Goal: Information Seeking & Learning: Learn about a topic

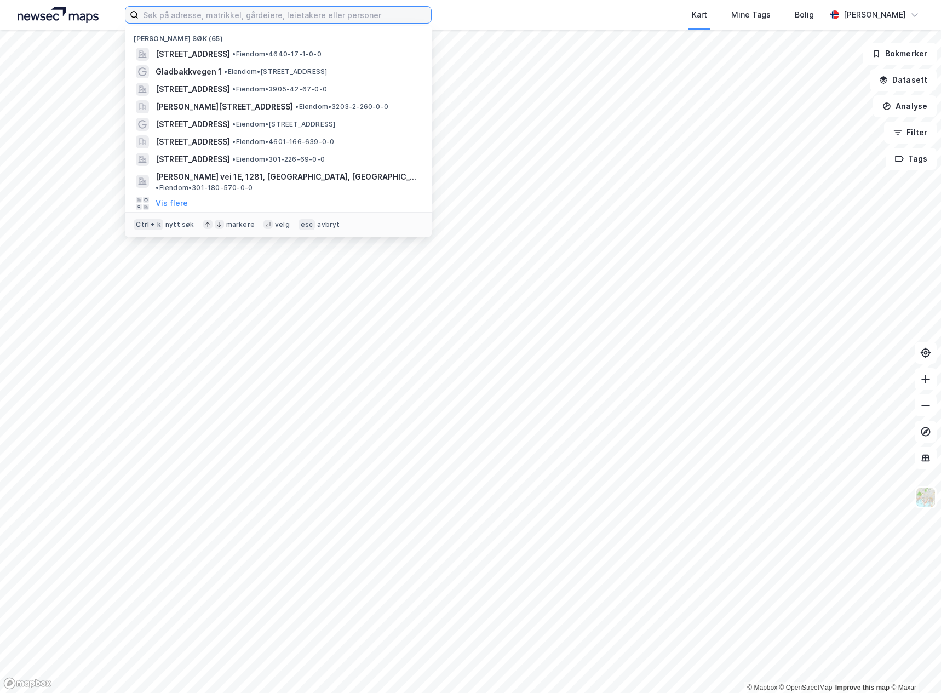
click at [310, 14] on input at bounding box center [285, 15] width 293 height 16
click at [232, 13] on input at bounding box center [285, 15] width 293 height 16
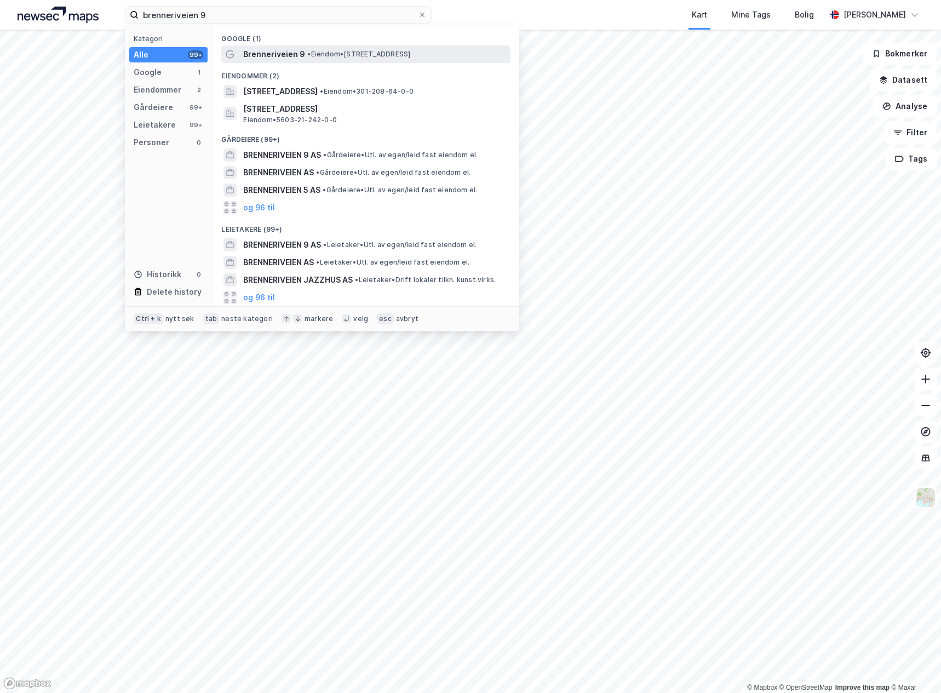
click at [322, 55] on span "• Eiendom • [STREET_ADDRESS]" at bounding box center [358, 54] width 103 height 9
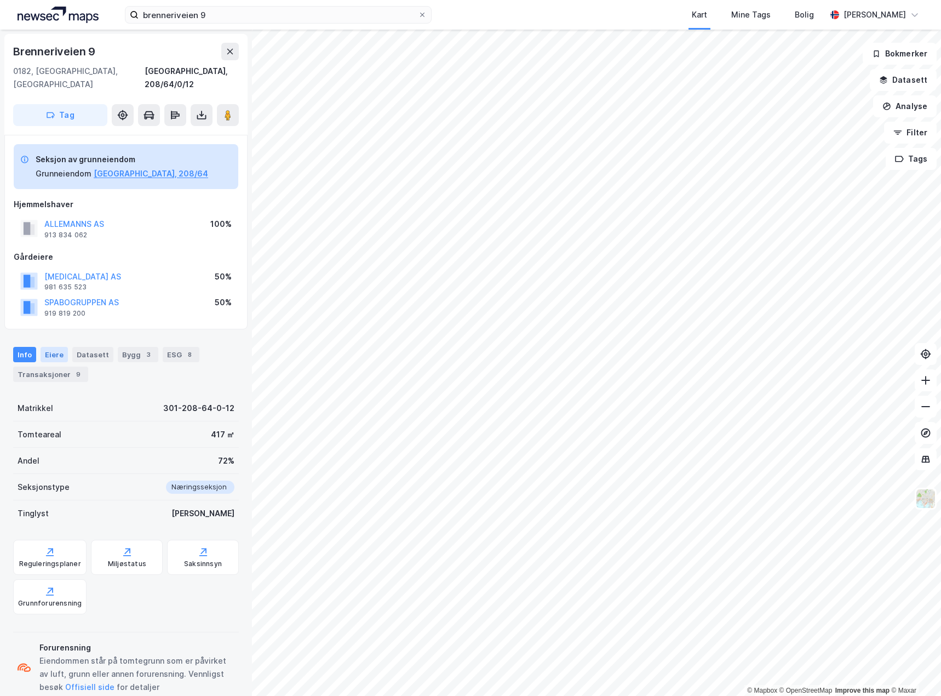
click at [49, 347] on div "Eiere" at bounding box center [54, 354] width 27 height 15
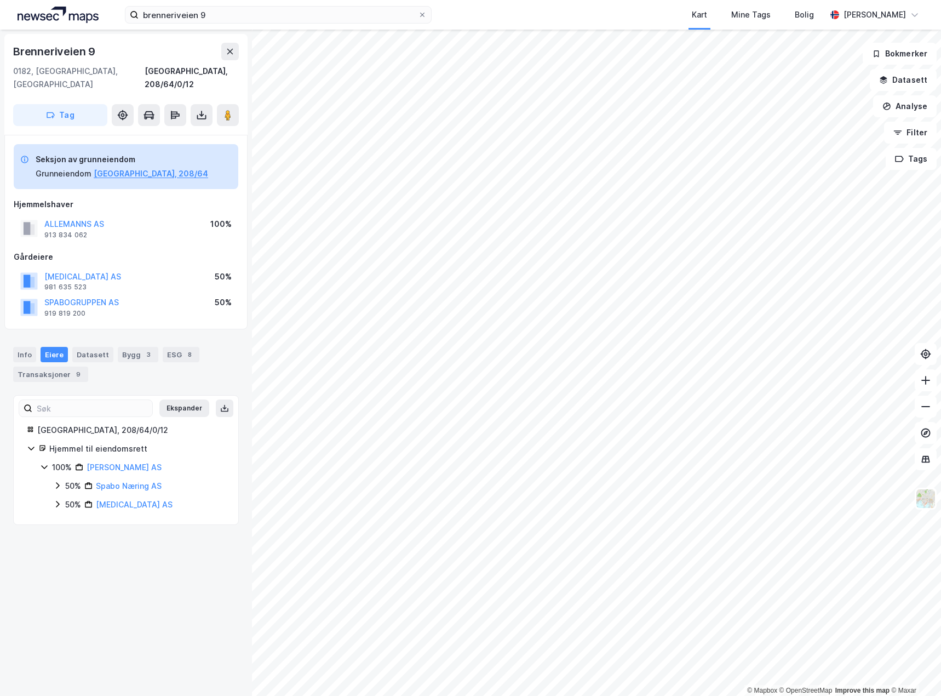
click at [67, 442] on div "Hjemmel til eiendomsrett" at bounding box center [137, 448] width 176 height 13
click at [19, 347] on div "Info" at bounding box center [24, 354] width 23 height 15
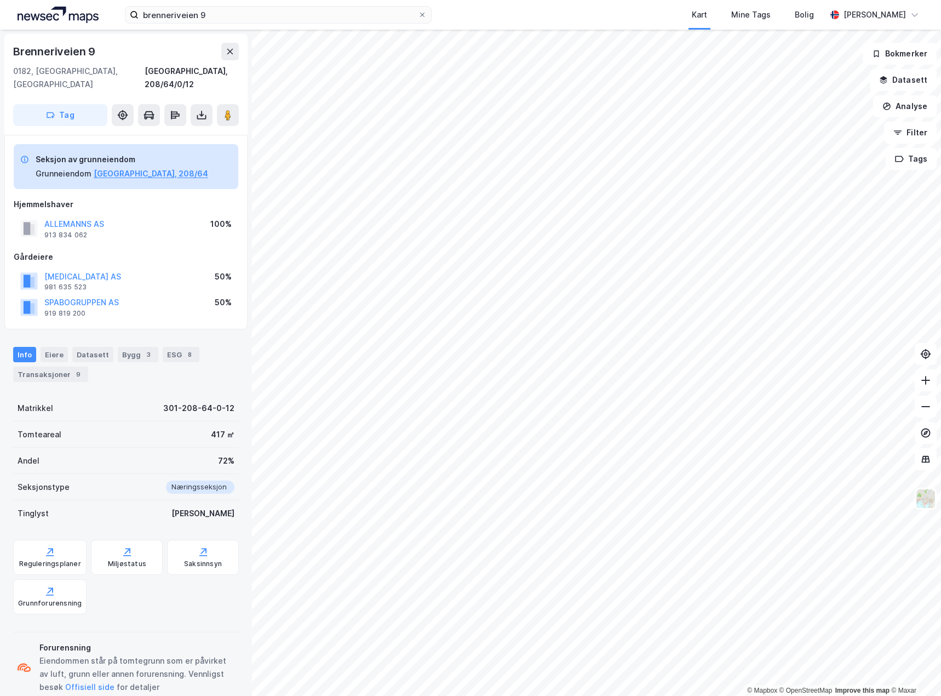
click at [119, 459] on div "Andel 72%" at bounding box center [126, 461] width 226 height 26
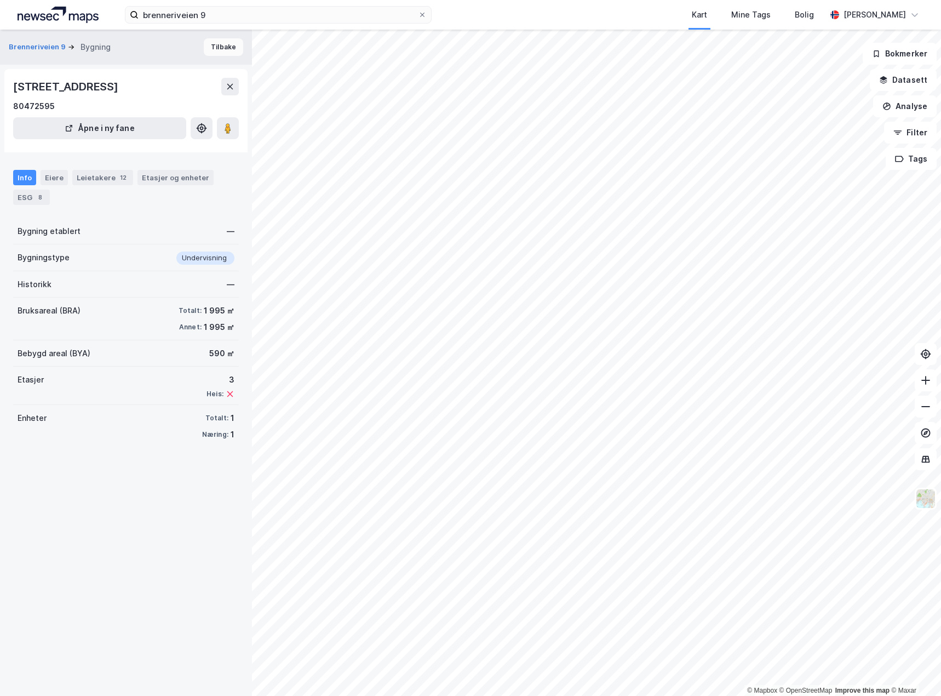
click at [213, 50] on button "Tilbake" at bounding box center [223, 47] width 39 height 18
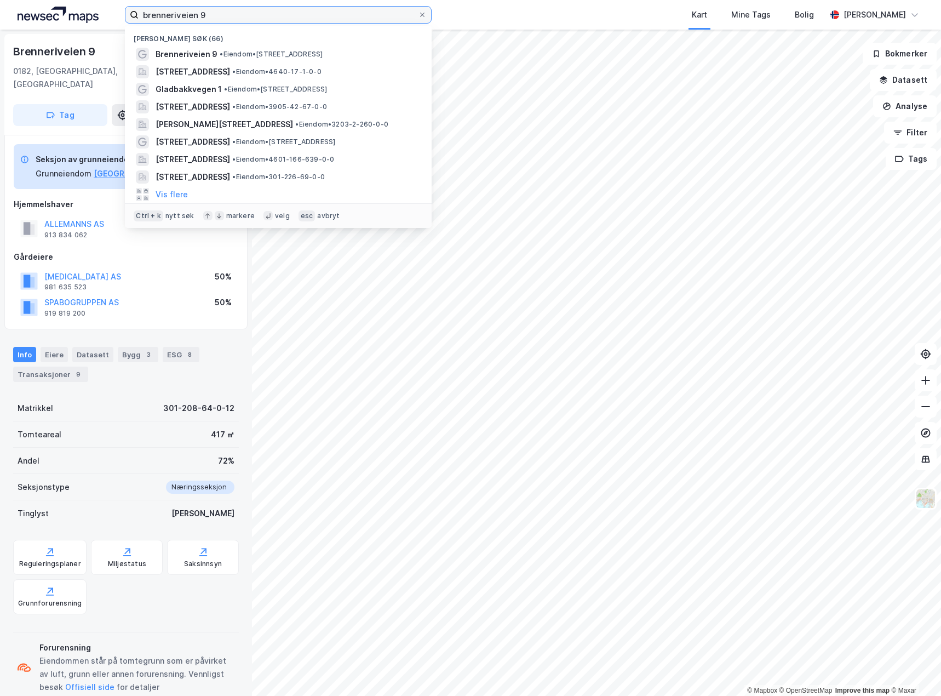
drag, startPoint x: 258, startPoint y: 13, endPoint x: 52, endPoint y: 0, distance: 205.9
click at [52, 0] on div "brenneriveien 9 Nylige søk (66) Brenneriveien 9 • Eiendom • [STREET_ADDRESS] • …" at bounding box center [470, 15] width 941 height 30
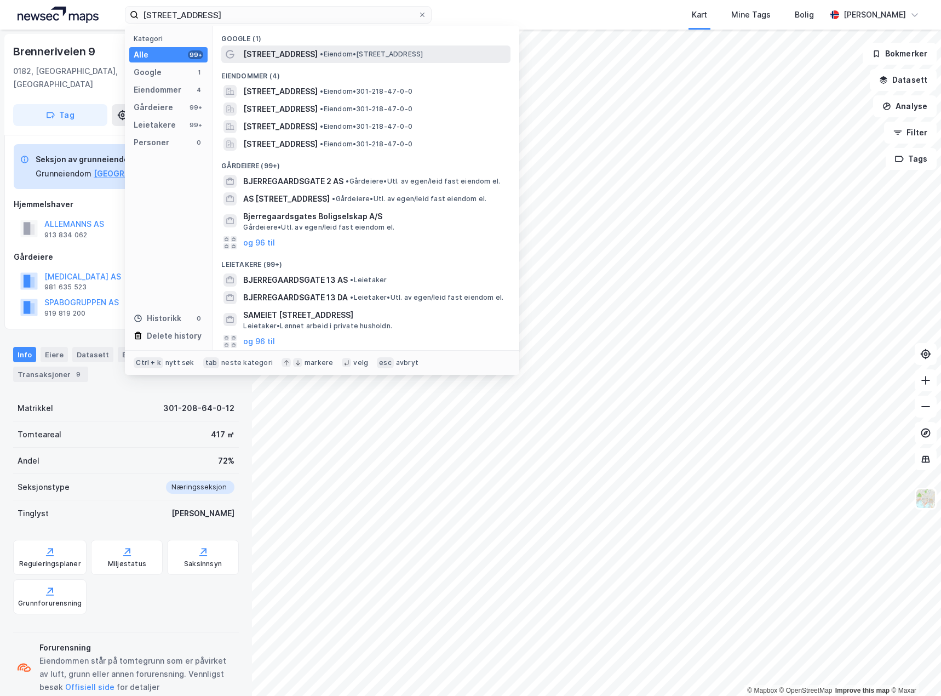
click at [353, 56] on span "• Eiendom • [STREET_ADDRESS]" at bounding box center [371, 54] width 103 height 9
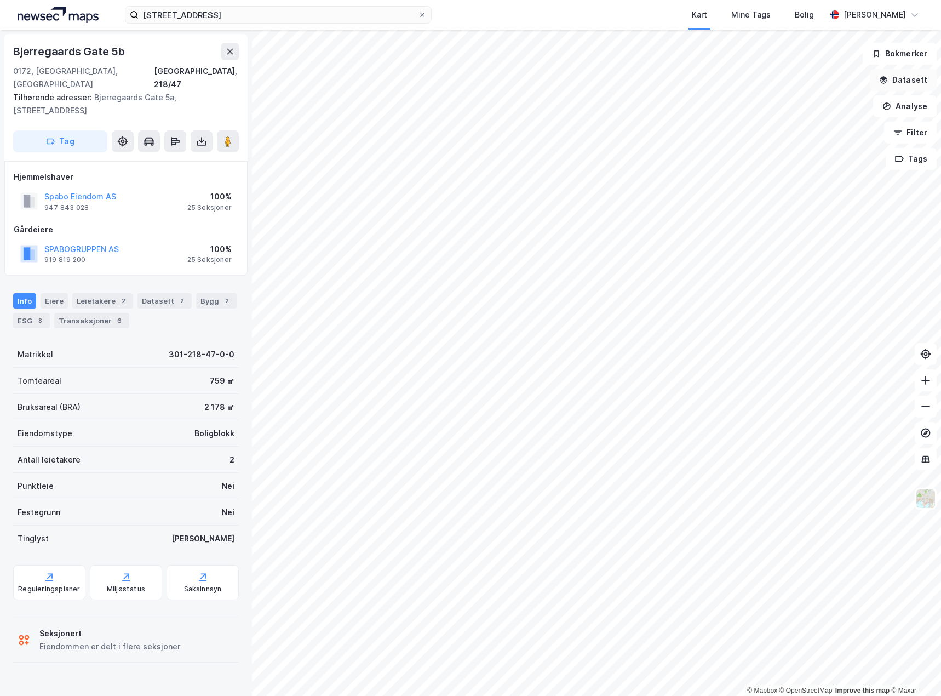
click at [906, 78] on button "Datasett" at bounding box center [903, 80] width 67 height 22
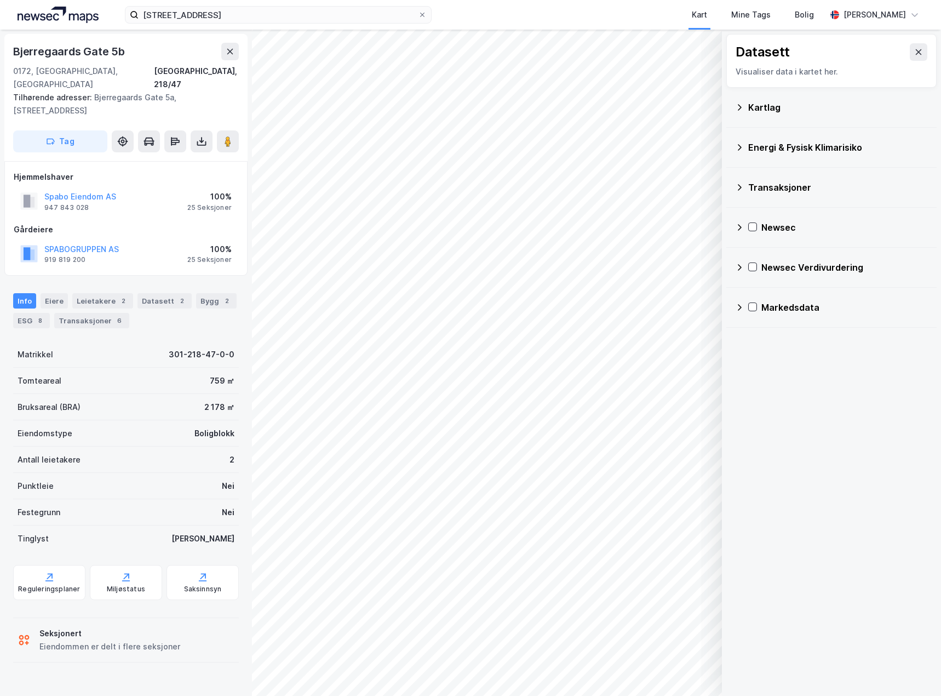
click at [741, 266] on icon at bounding box center [739, 267] width 9 height 9
click at [754, 266] on icon at bounding box center [753, 267] width 8 height 8
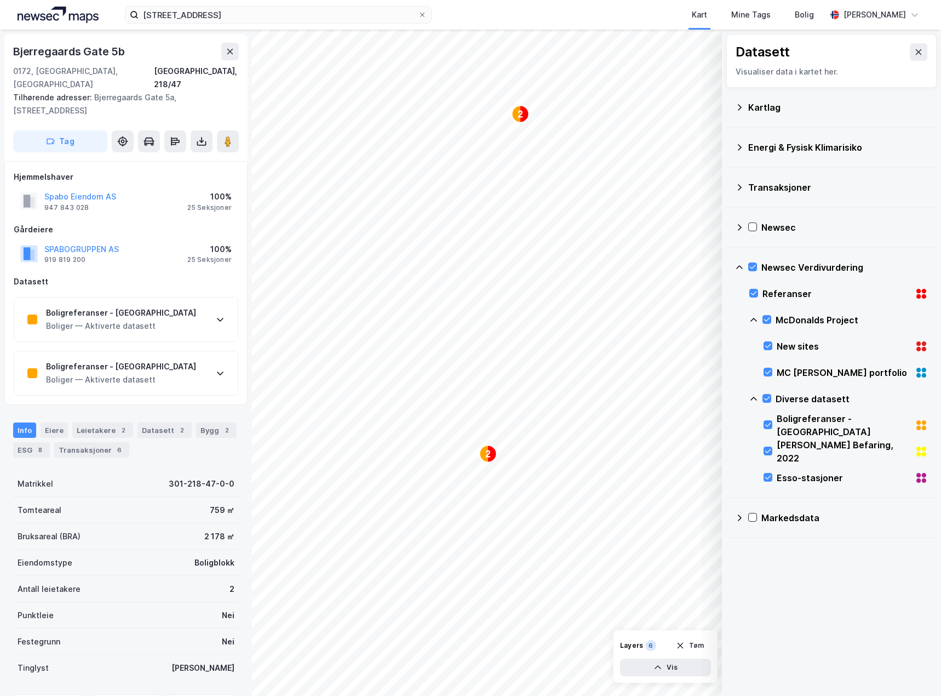
click at [215, 306] on div "Boligreferanser - Oslo Boliger — Aktiverte datasett" at bounding box center [126, 320] width 224 height 44
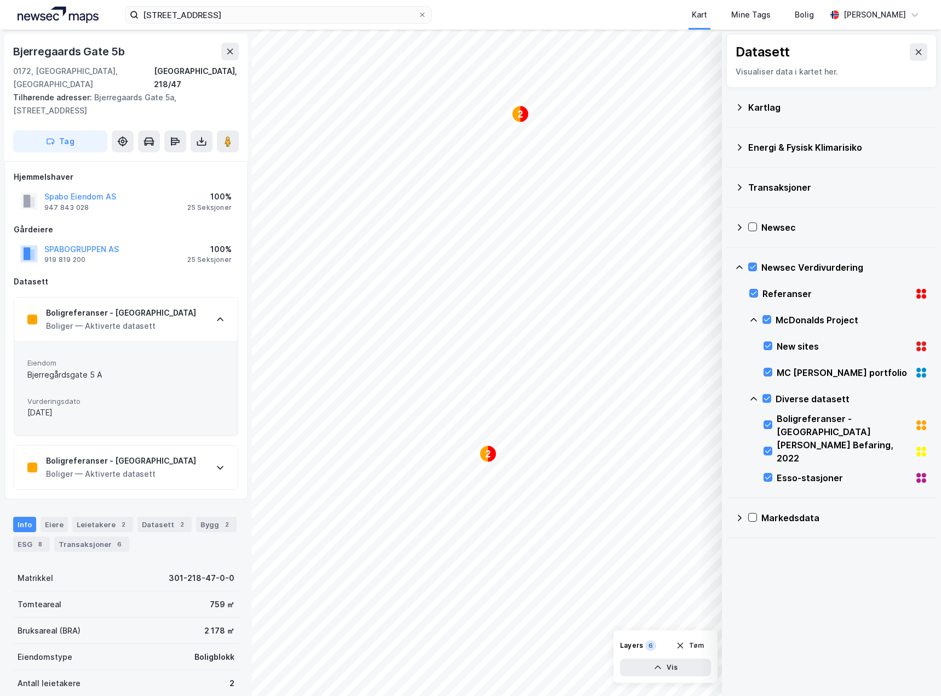
click at [218, 463] on icon at bounding box center [220, 467] width 9 height 9
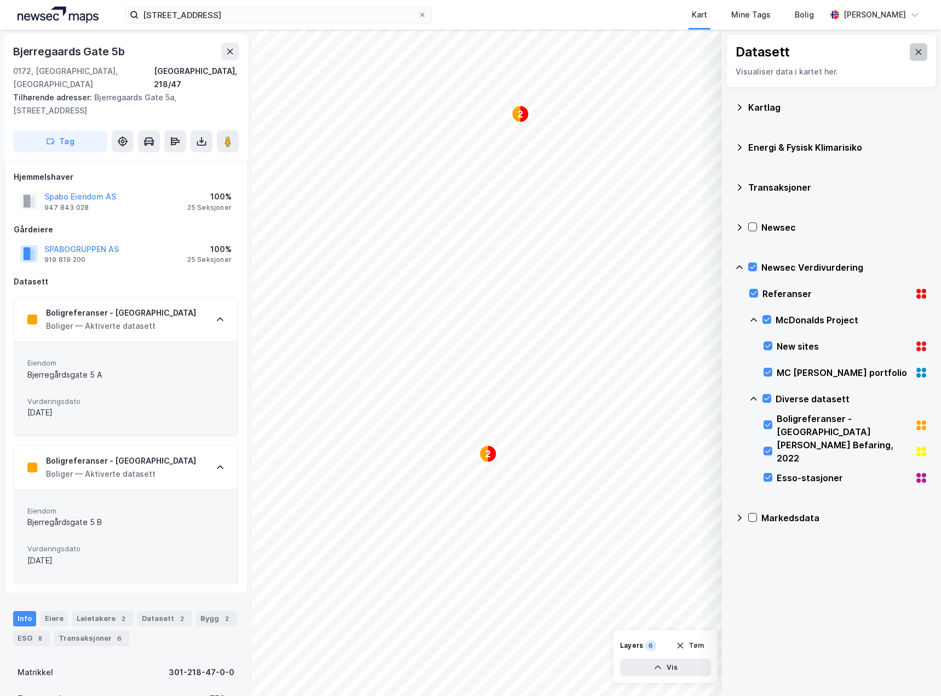
click at [915, 52] on icon at bounding box center [919, 52] width 9 height 9
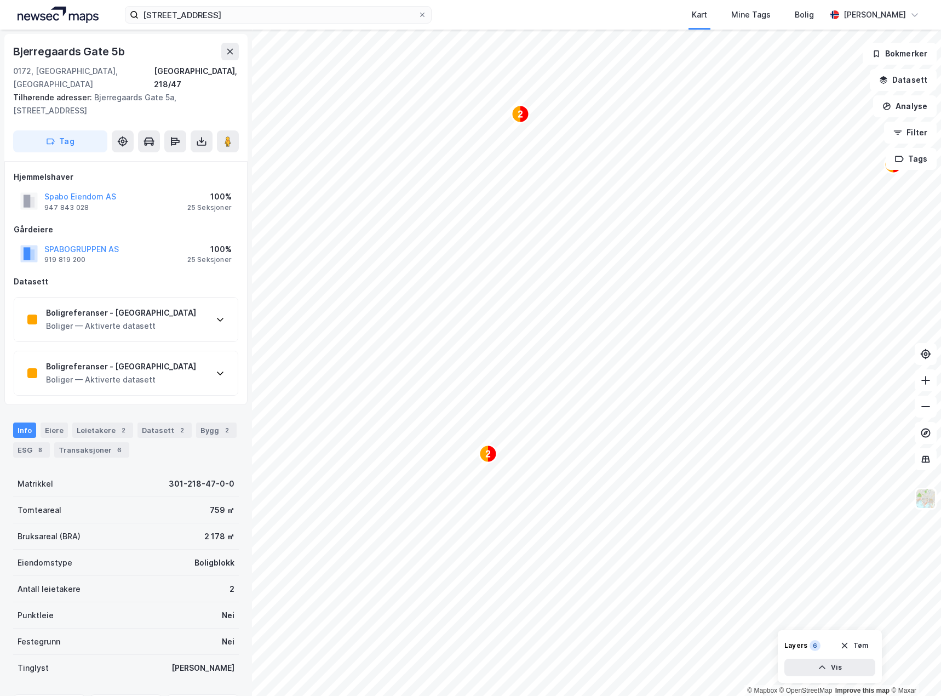
click at [213, 306] on div "Boligreferanser - Oslo Boliger — Aktiverte datasett" at bounding box center [126, 320] width 224 height 44
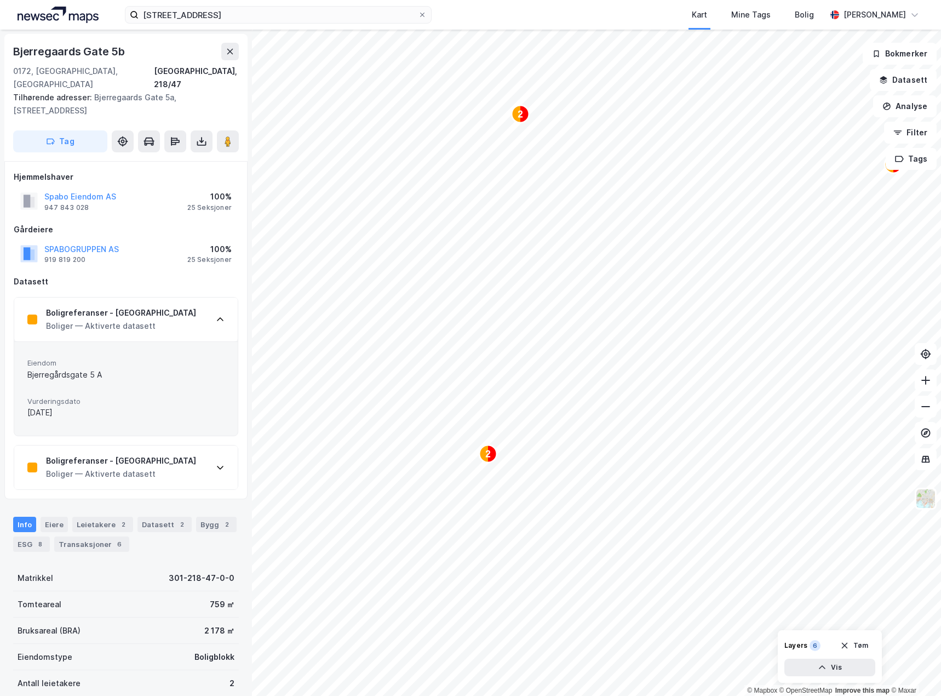
click at [213, 306] on div "Boligreferanser - Oslo Boliger — Aktiverte datasett" at bounding box center [126, 320] width 224 height 44
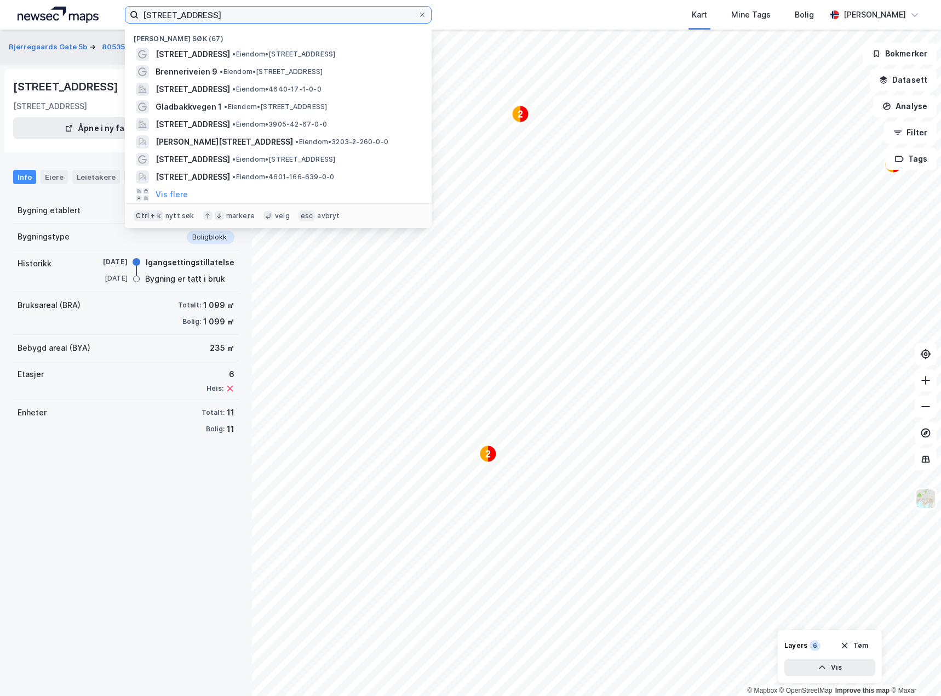
click at [275, 24] on div "bjerregaardsgate 5 Nylige søk (67) [STREET_ADDRESS] • Eiendom • [STREET_ADDRESS…" at bounding box center [470, 15] width 941 height 30
click at [285, 55] on span "• Eiendom • [STREET_ADDRESS]" at bounding box center [283, 54] width 103 height 9
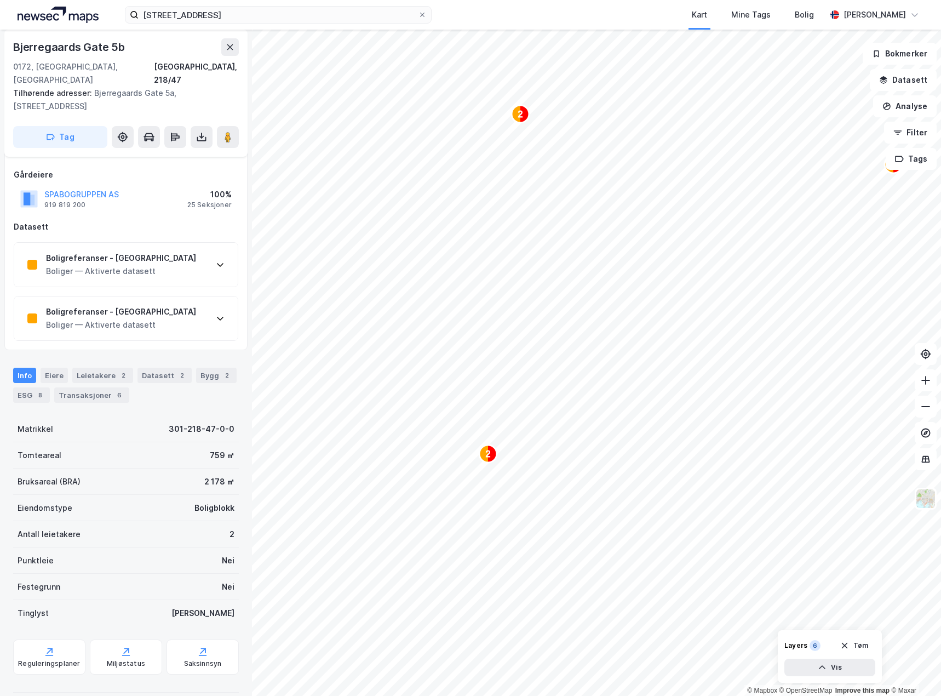
scroll to position [100, 0]
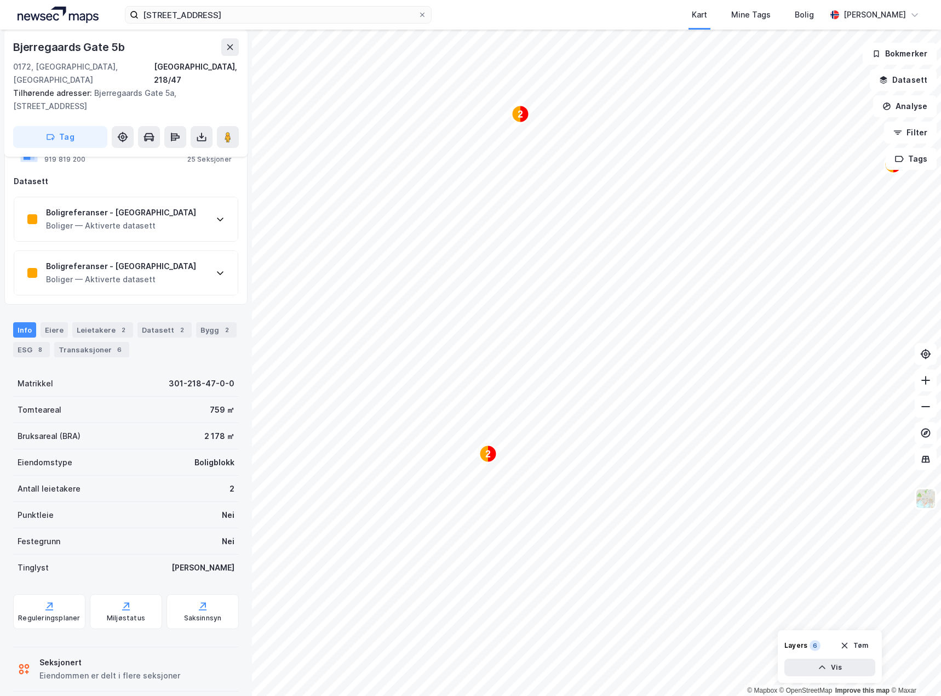
click at [99, 322] on div "Leietakere 2" at bounding box center [102, 329] width 61 height 15
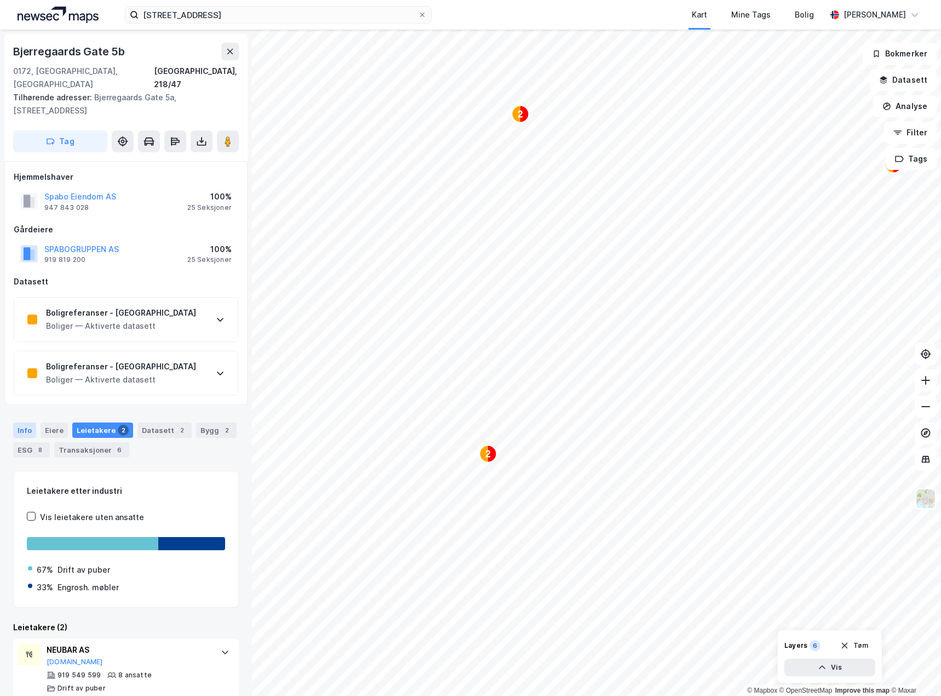
click at [24, 422] on div "Info" at bounding box center [24, 429] width 23 height 15
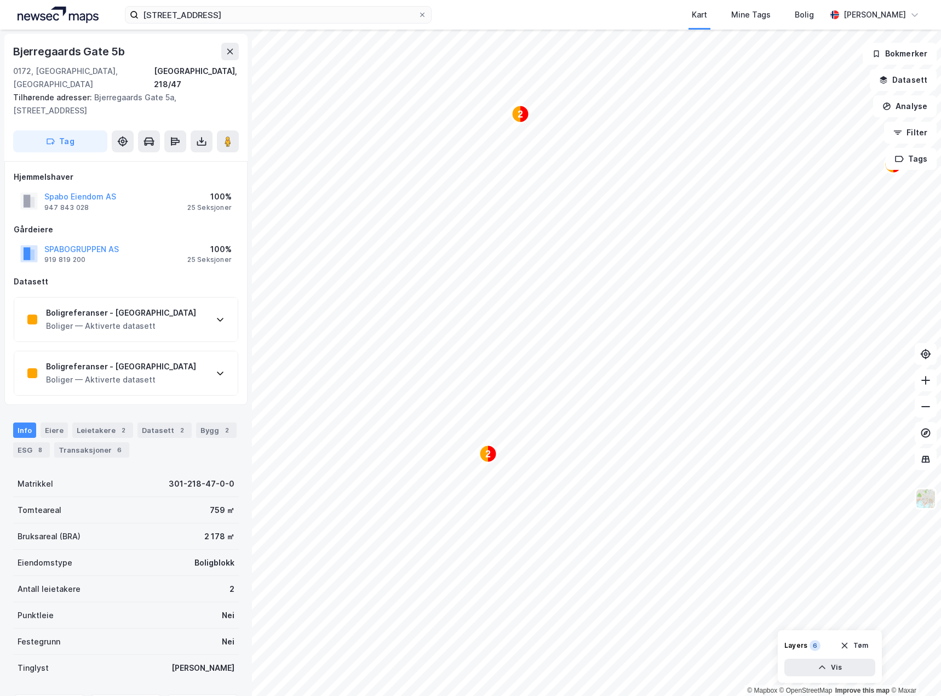
scroll to position [55, 0]
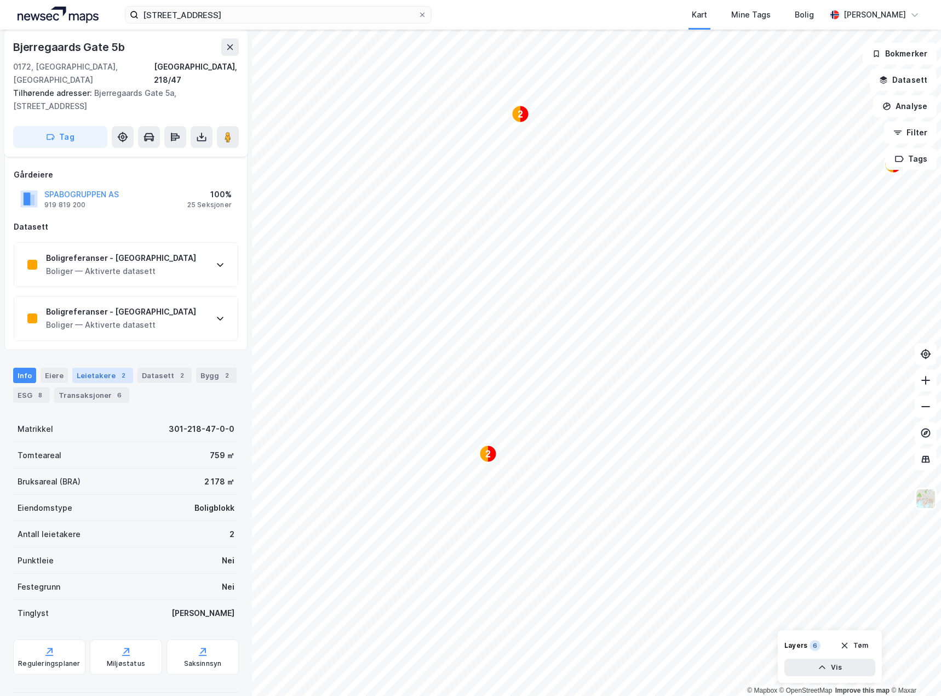
click at [111, 368] on div "Leietakere 2" at bounding box center [102, 375] width 61 height 15
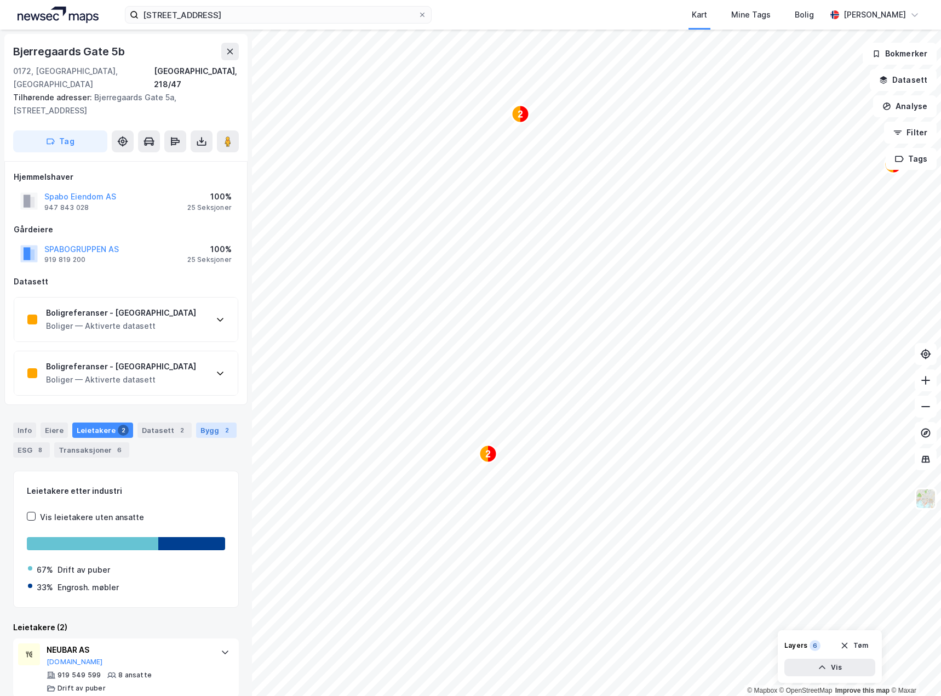
click at [221, 425] on div "2" at bounding box center [226, 430] width 11 height 11
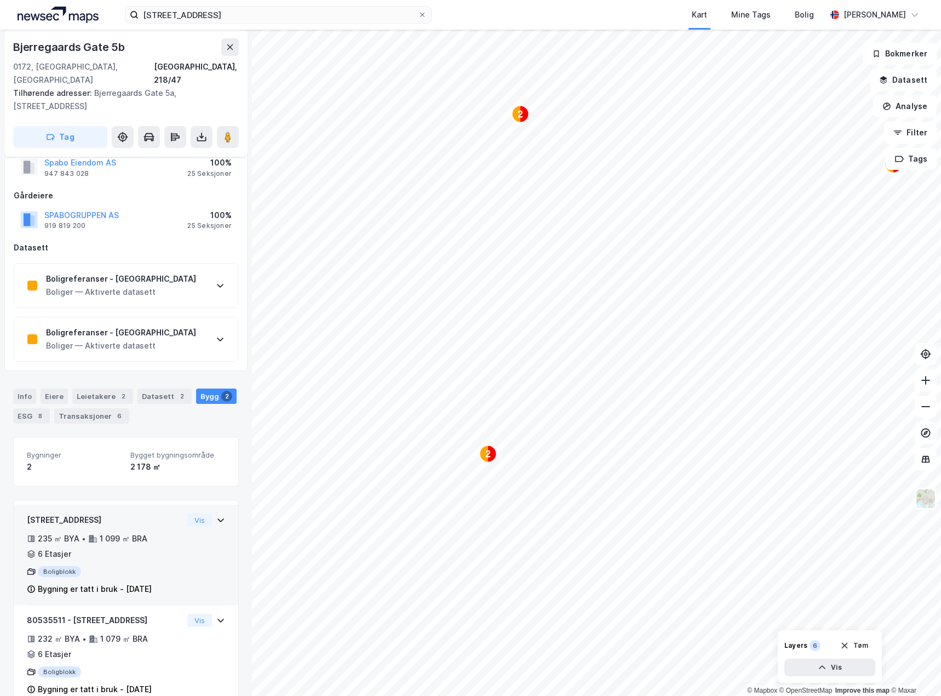
scroll to position [48, 0]
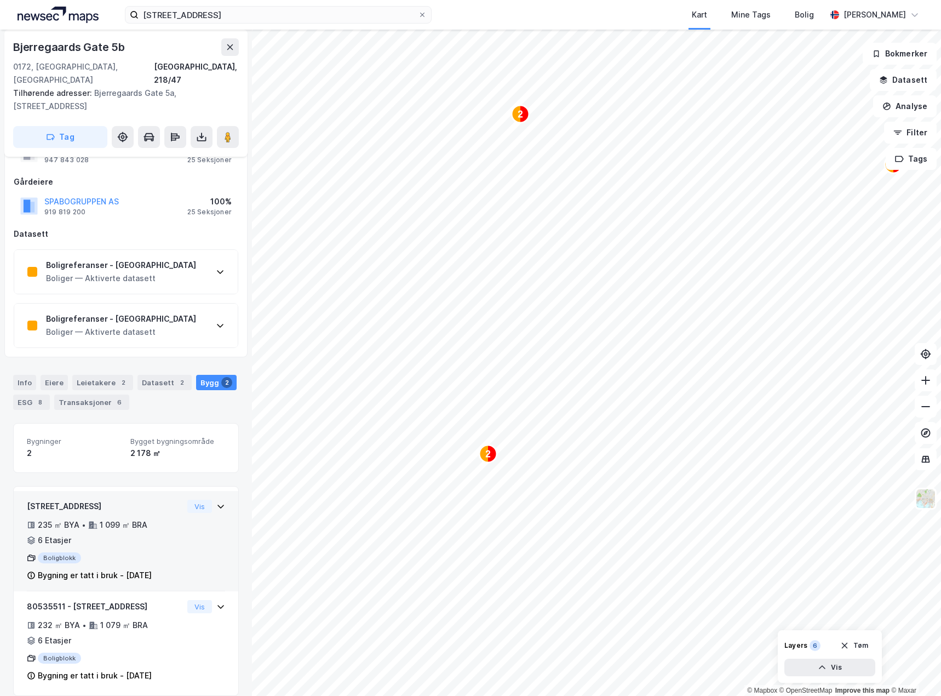
click at [192, 523] on div "80535503 - [STREET_ADDRESS] ㎡ BYA • 1 099 ㎡ BRA • 6 Etasjer Boligblokk Bygning …" at bounding box center [126, 546] width 198 height 92
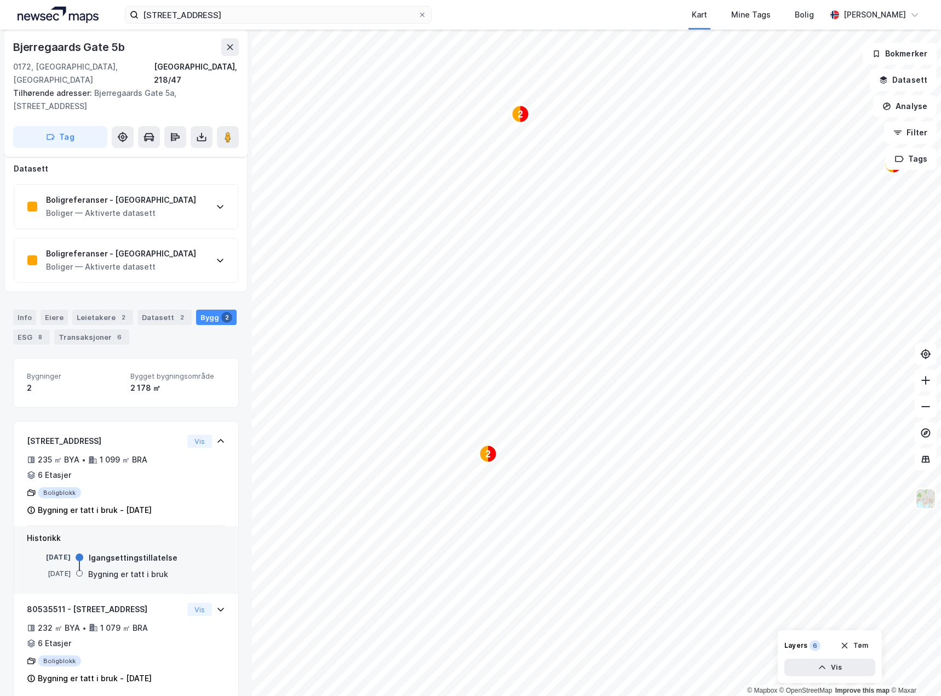
scroll to position [116, 0]
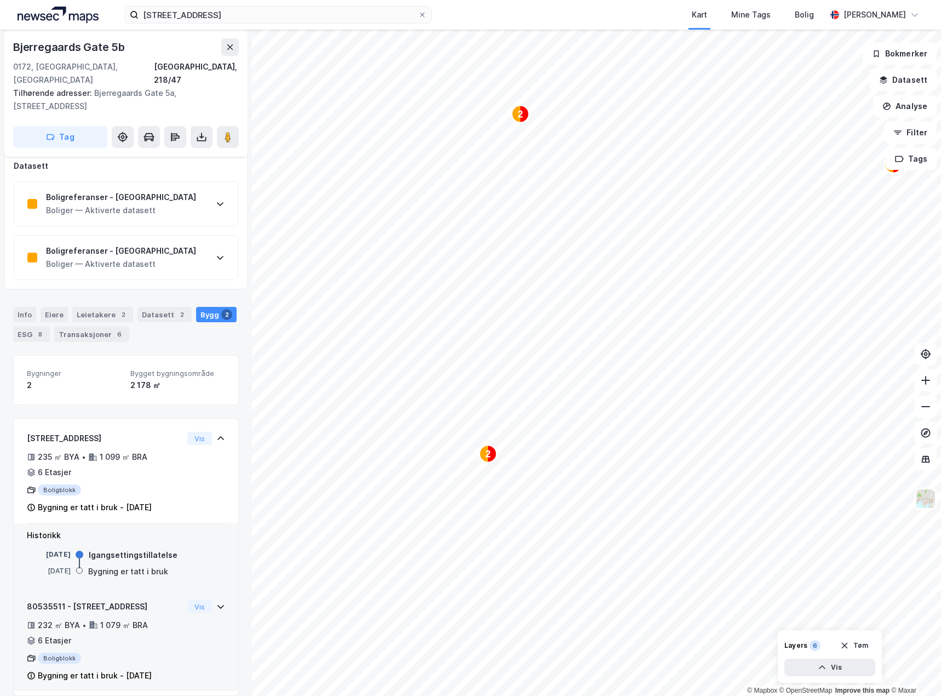
click at [187, 610] on div "80535511 - Bjerregaards gate 5A 232 ㎡ BYA • 1 079 ㎡ BRA • 6 Etasjer Boligblokk …" at bounding box center [126, 645] width 198 height 91
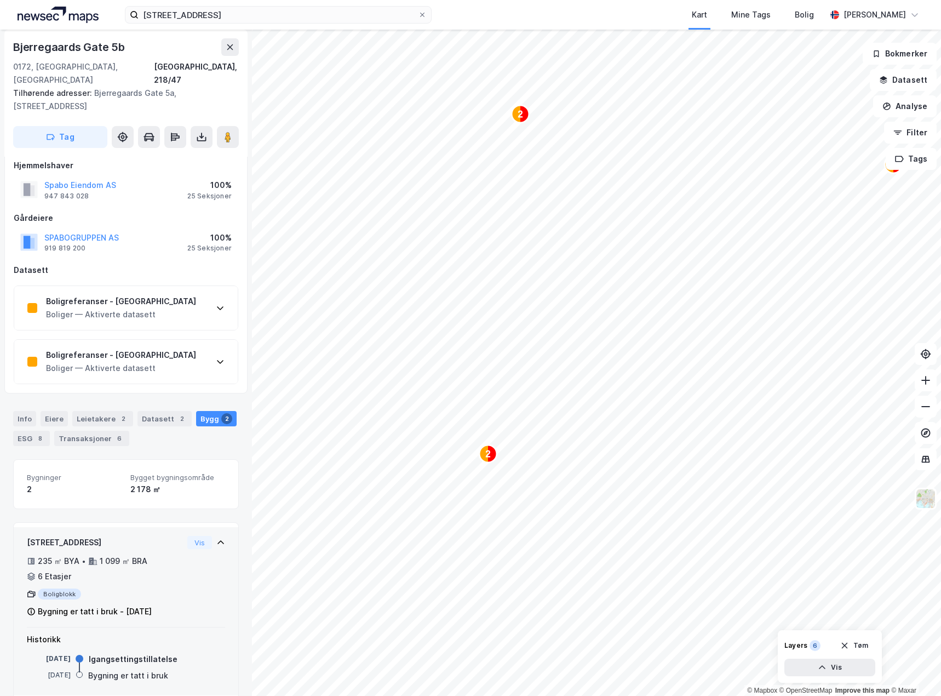
scroll to position [0, 0]
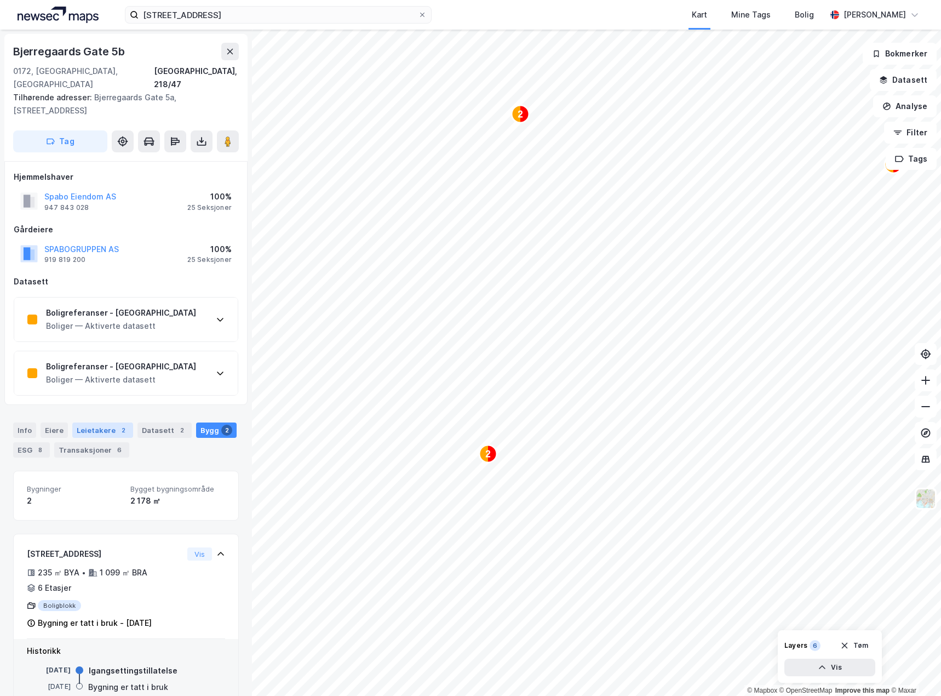
click at [108, 422] on div "Leietakere 2" at bounding box center [102, 429] width 61 height 15
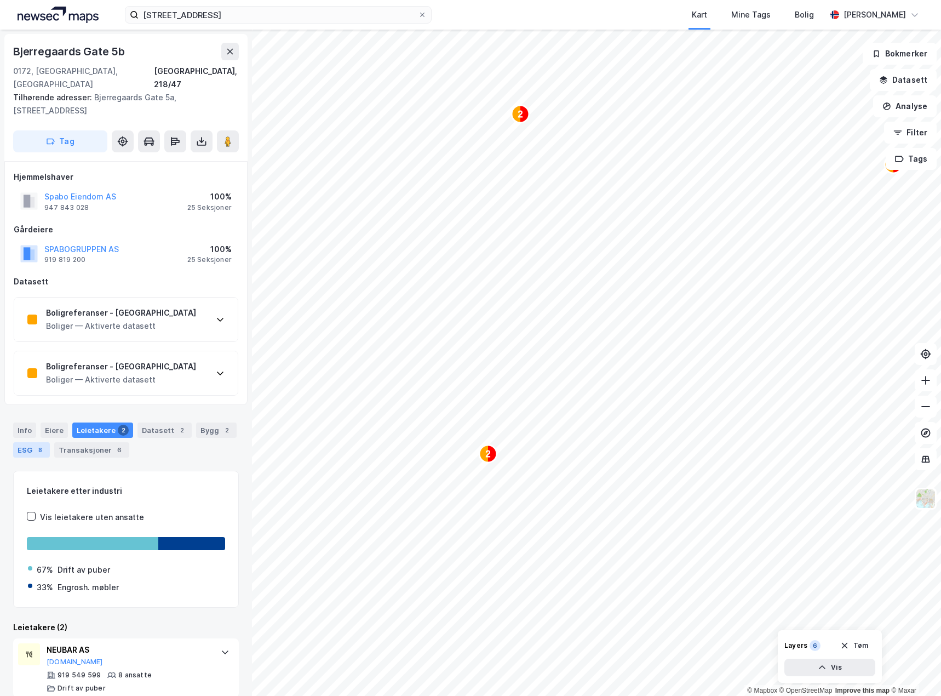
click at [23, 442] on div "ESG 8" at bounding box center [31, 449] width 37 height 15
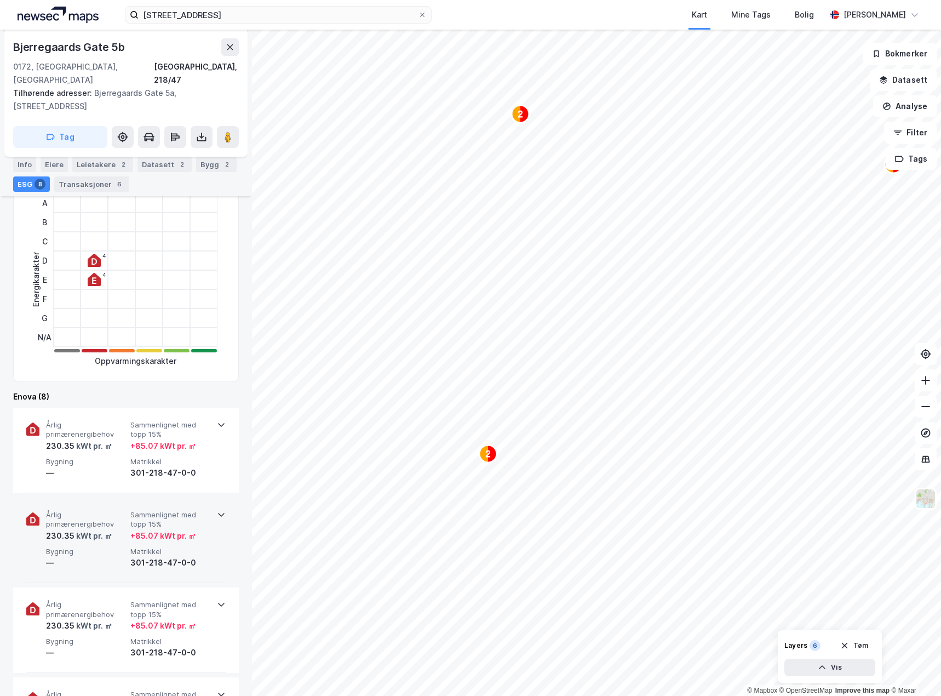
scroll to position [329, 0]
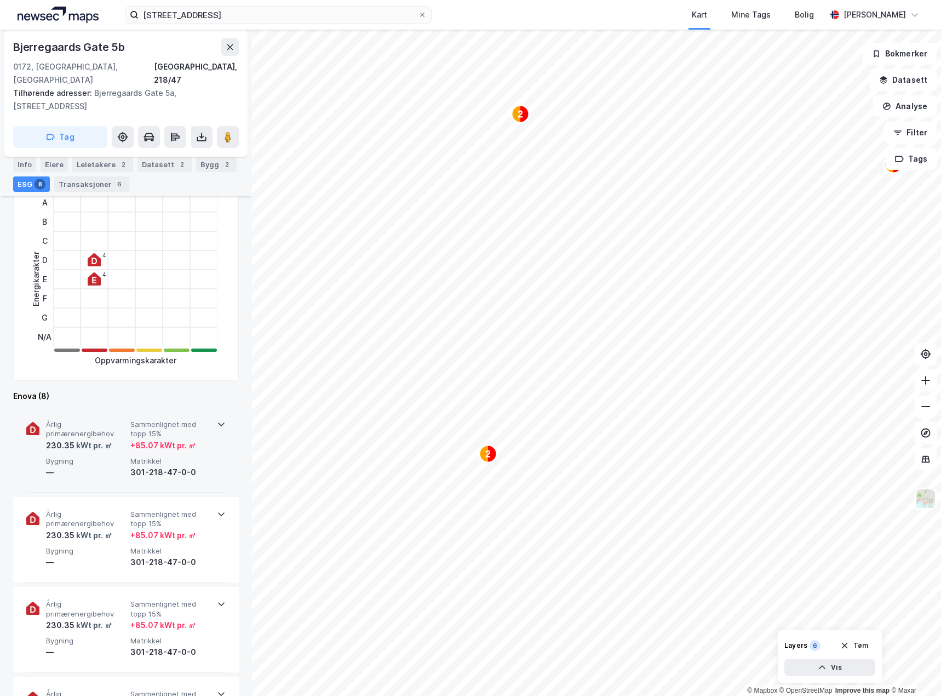
click at [197, 439] on div "+ 85.07 kWt pr. ㎡" at bounding box center [170, 445] width 80 height 13
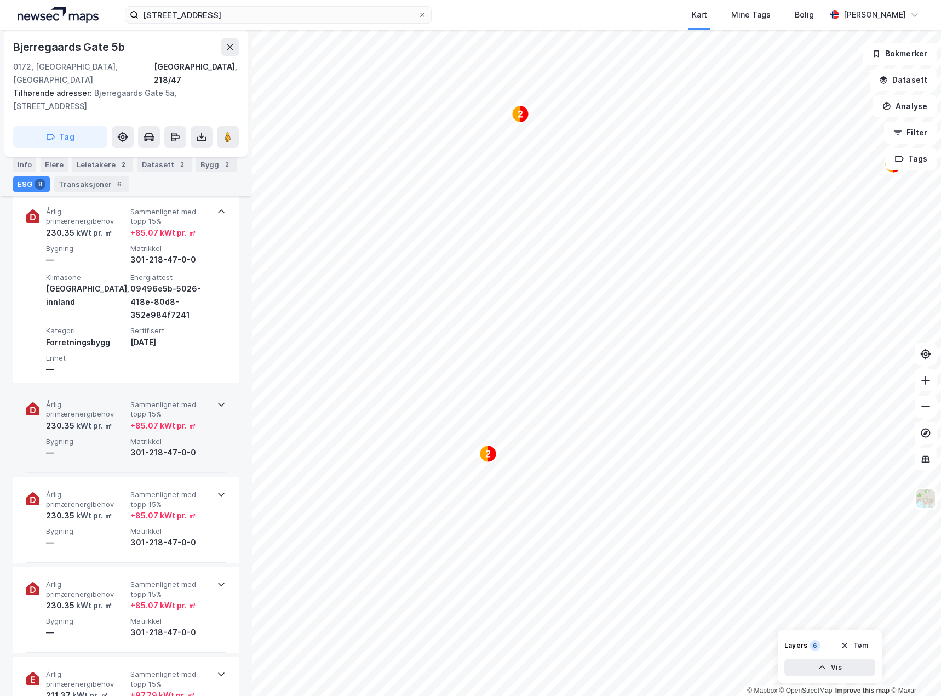
scroll to position [548, 0]
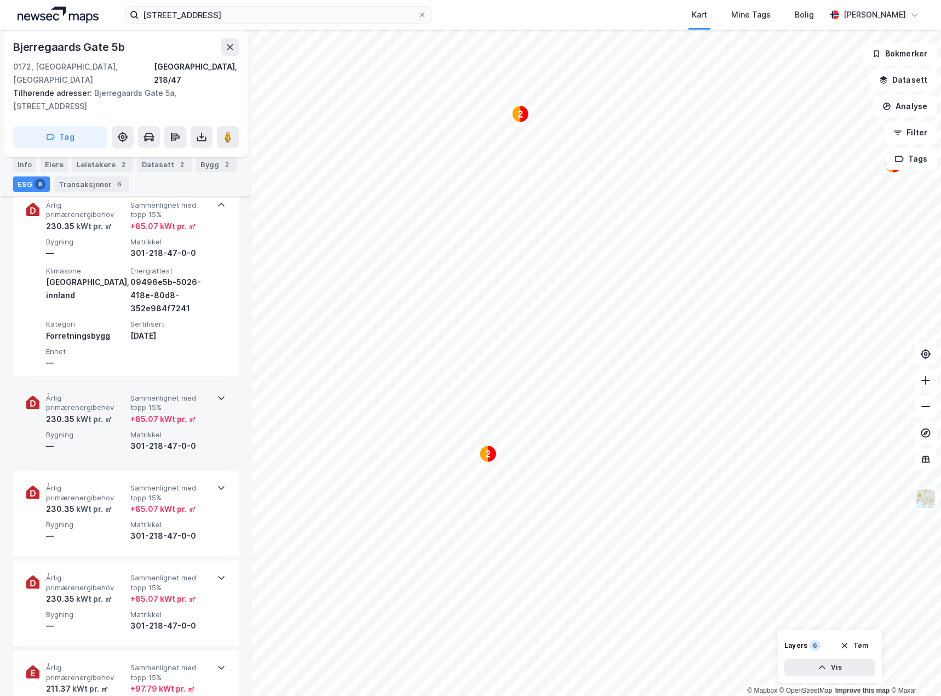
click at [207, 414] on div "Årlig primærenergibehov 230.35 kWt pr. ㎡ Sammenlignet med topp 15% + 85.07 kWt …" at bounding box center [125, 423] width 199 height 85
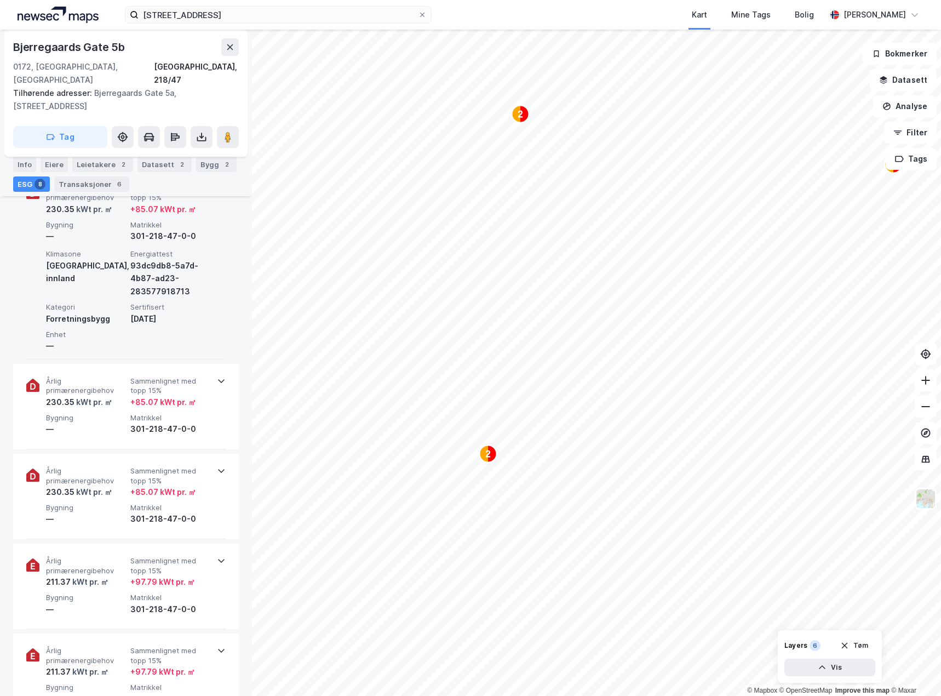
scroll to position [767, 0]
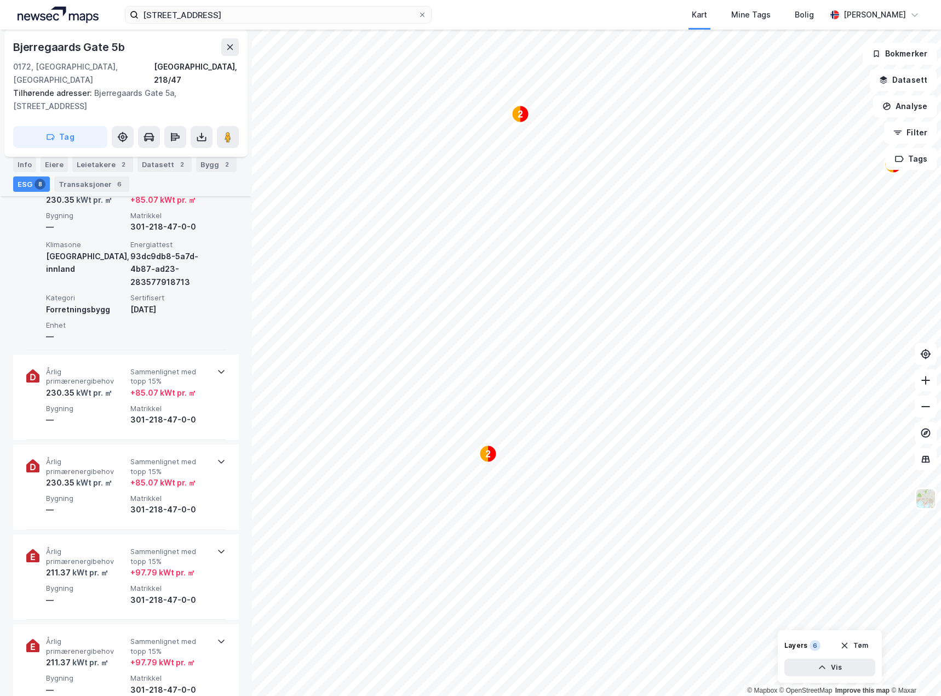
click at [207, 414] on div "Årlig primærenergibehov 230.35 kWt pr. ㎡ Sammenlignet med topp 15% + 85.07 kWt …" at bounding box center [125, 397] width 199 height 85
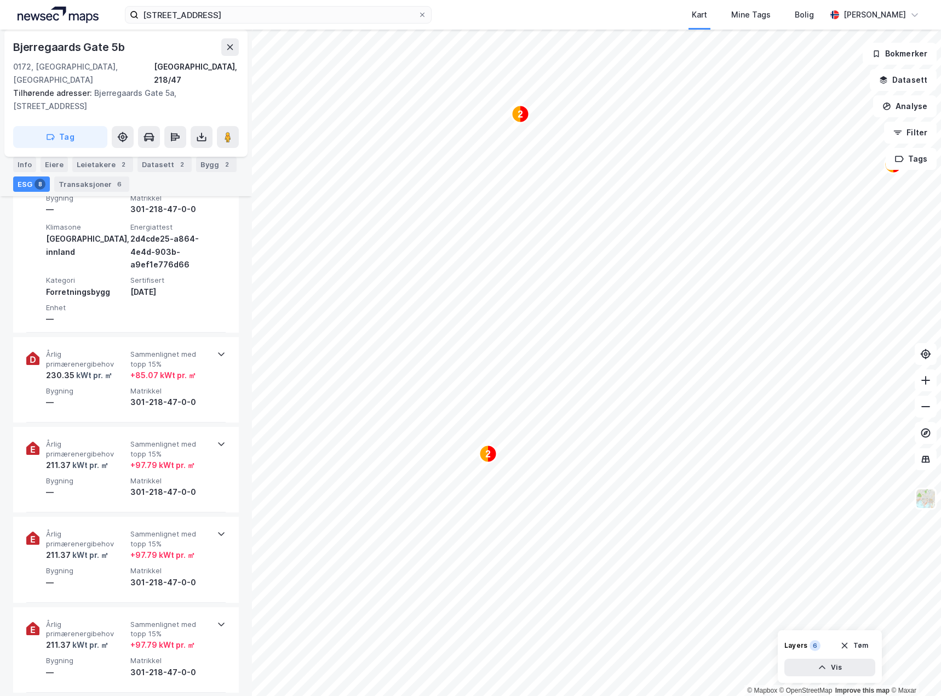
scroll to position [986, 0]
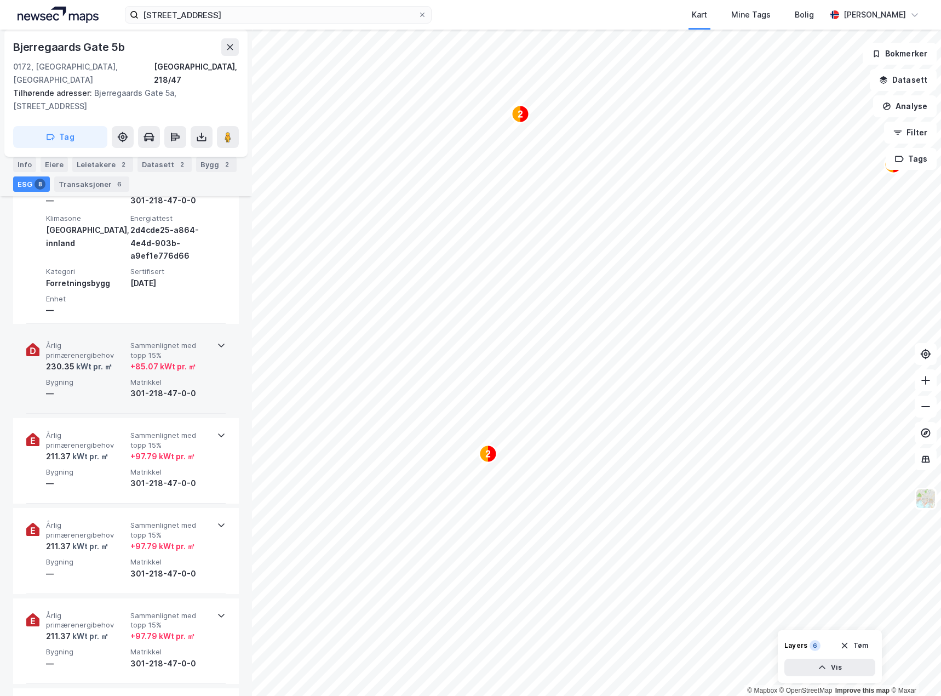
click at [203, 387] on div "301-218-47-0-0" at bounding box center [170, 393] width 80 height 13
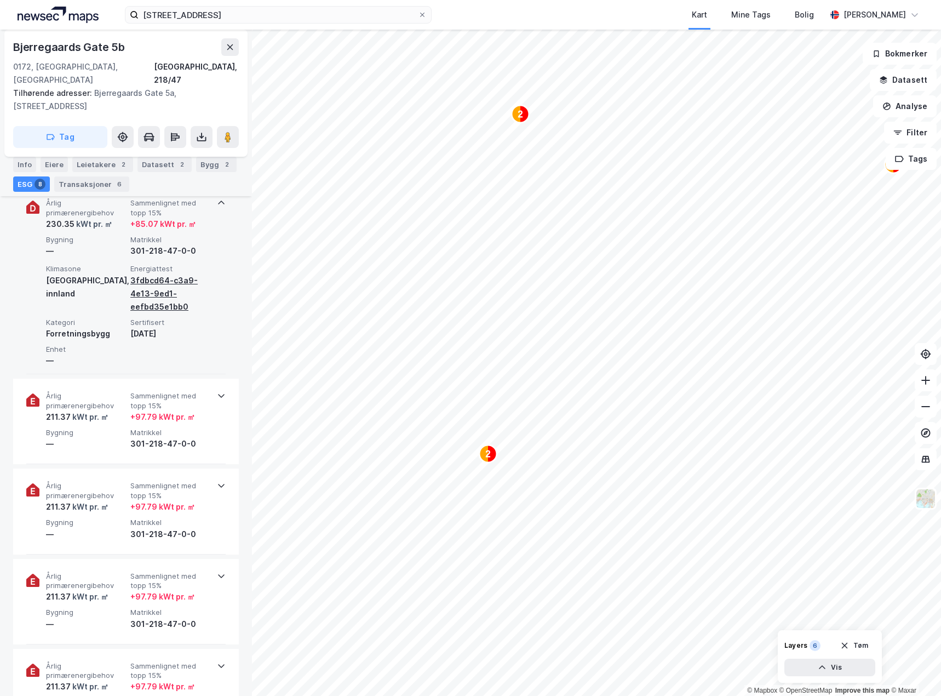
scroll to position [1151, 0]
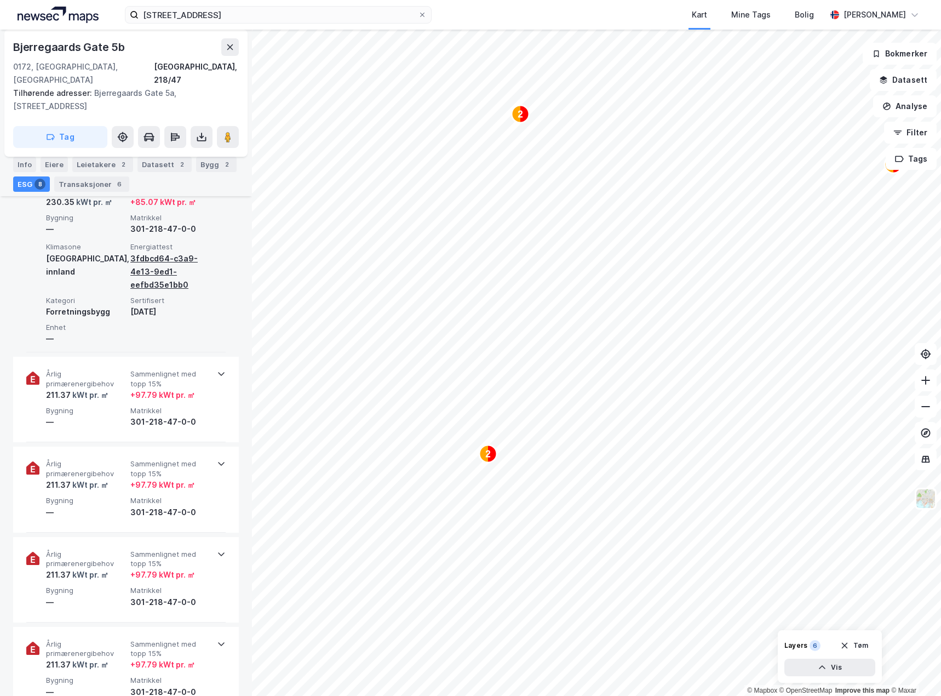
click at [203, 415] on div "301-218-47-0-0" at bounding box center [170, 421] width 80 height 13
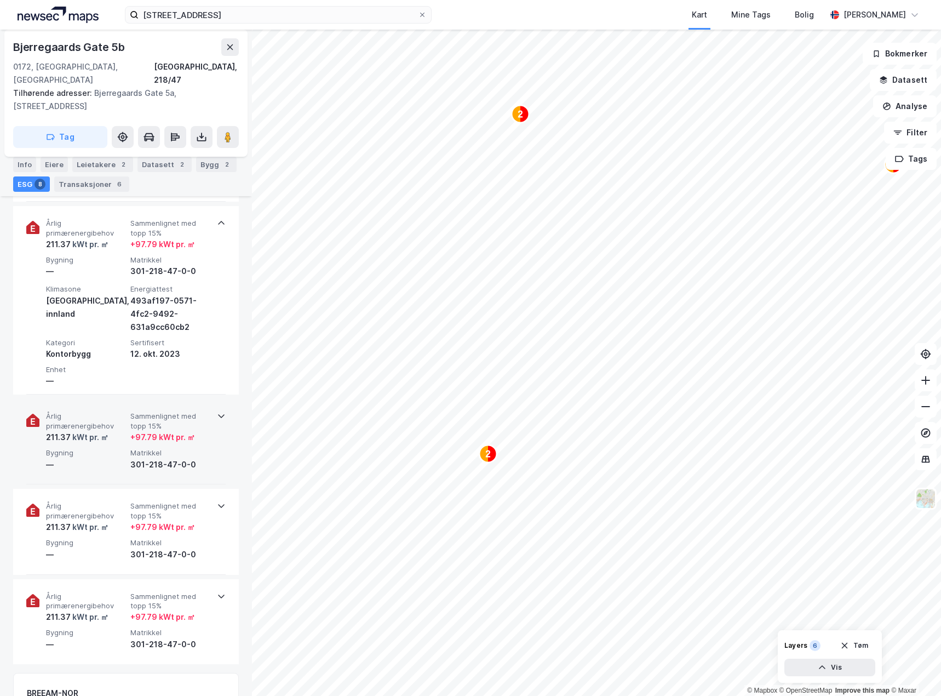
scroll to position [1315, 0]
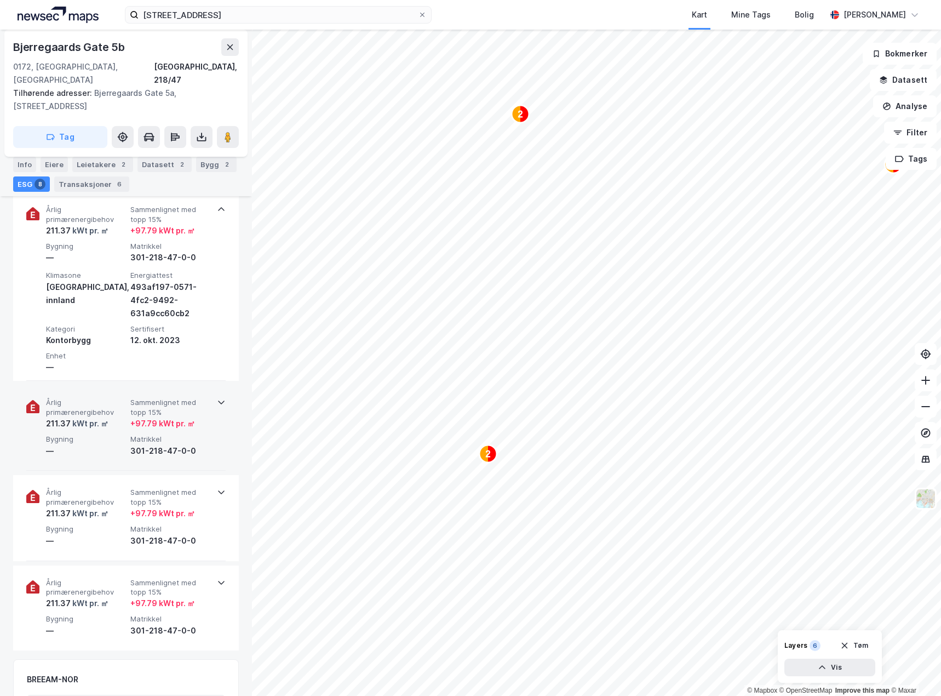
click at [203, 444] on div "301-218-47-0-0" at bounding box center [170, 450] width 80 height 13
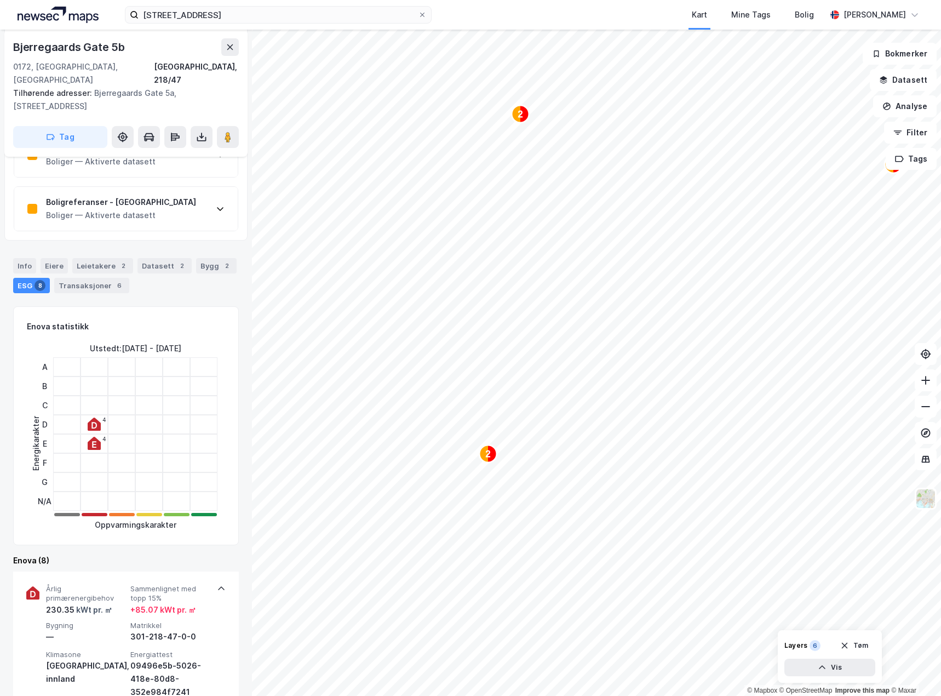
scroll to position [0, 0]
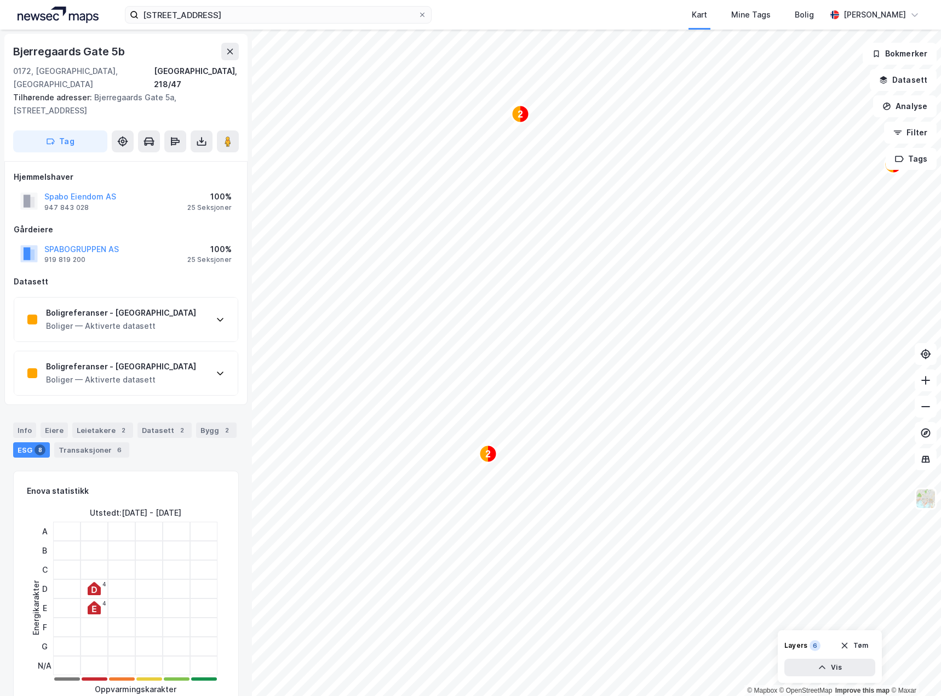
click at [139, 91] on div "Tilhørende adresser: [STREET_ADDRESS]" at bounding box center [121, 104] width 217 height 26
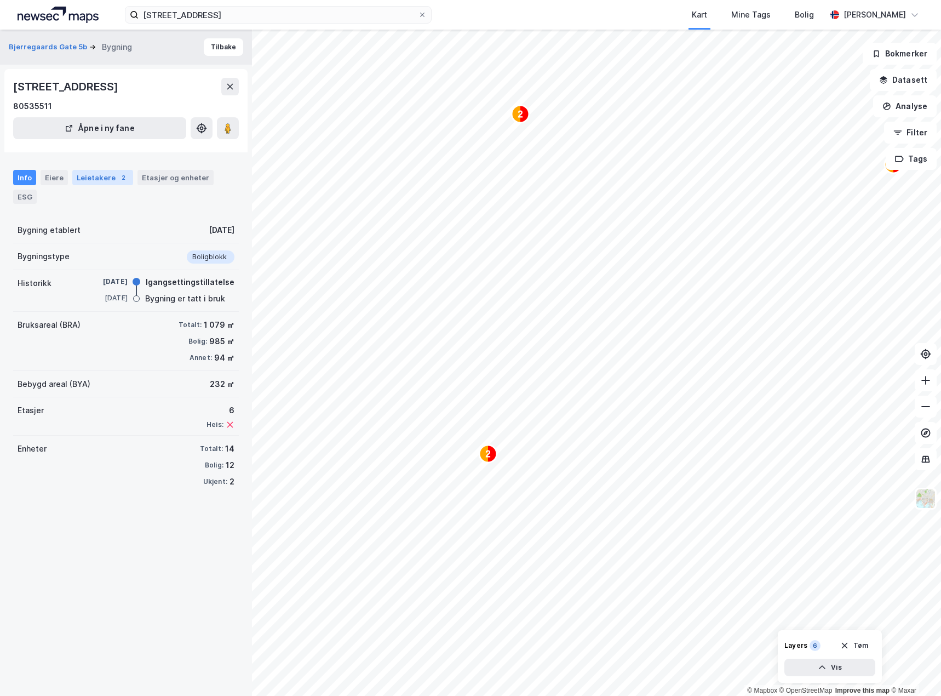
click at [95, 180] on div "Leietakere 2" at bounding box center [102, 177] width 61 height 15
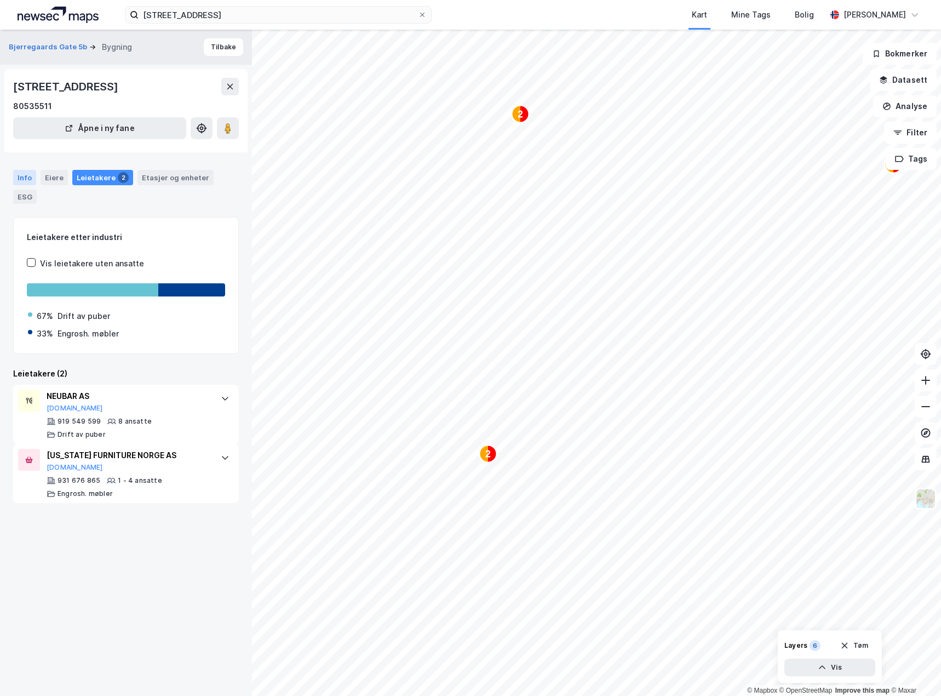
click at [26, 177] on div "Info" at bounding box center [24, 177] width 23 height 15
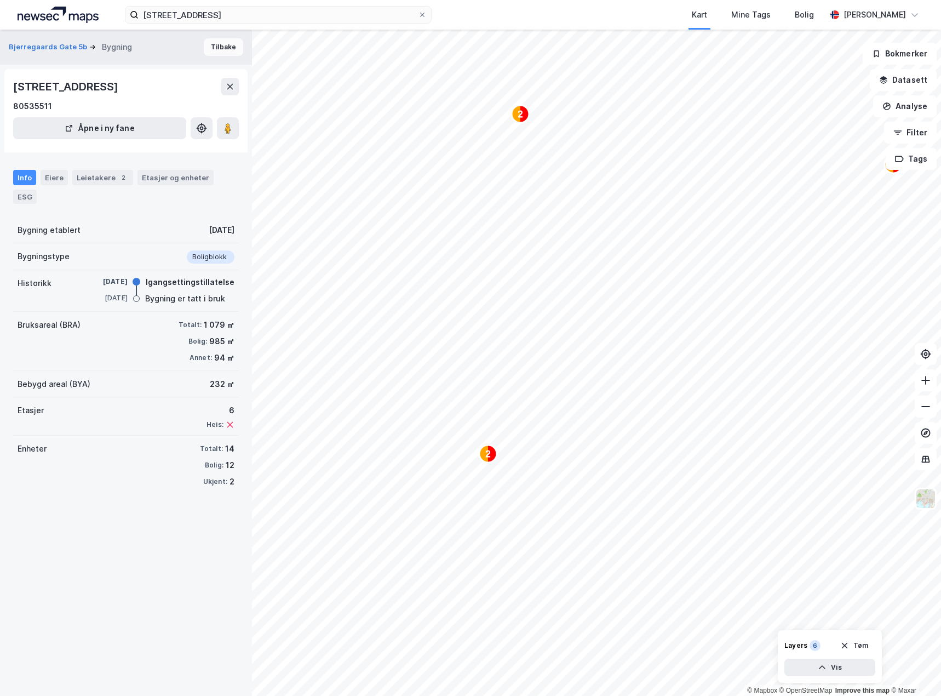
click at [218, 50] on button "Tilbake" at bounding box center [223, 47] width 39 height 18
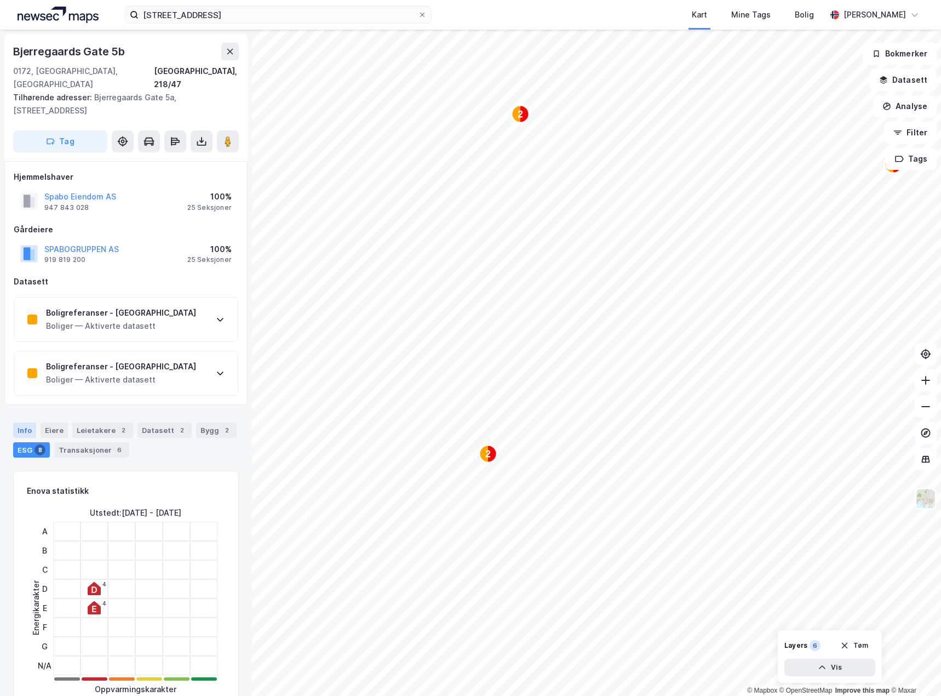
click at [19, 422] on div "Info" at bounding box center [24, 429] width 23 height 15
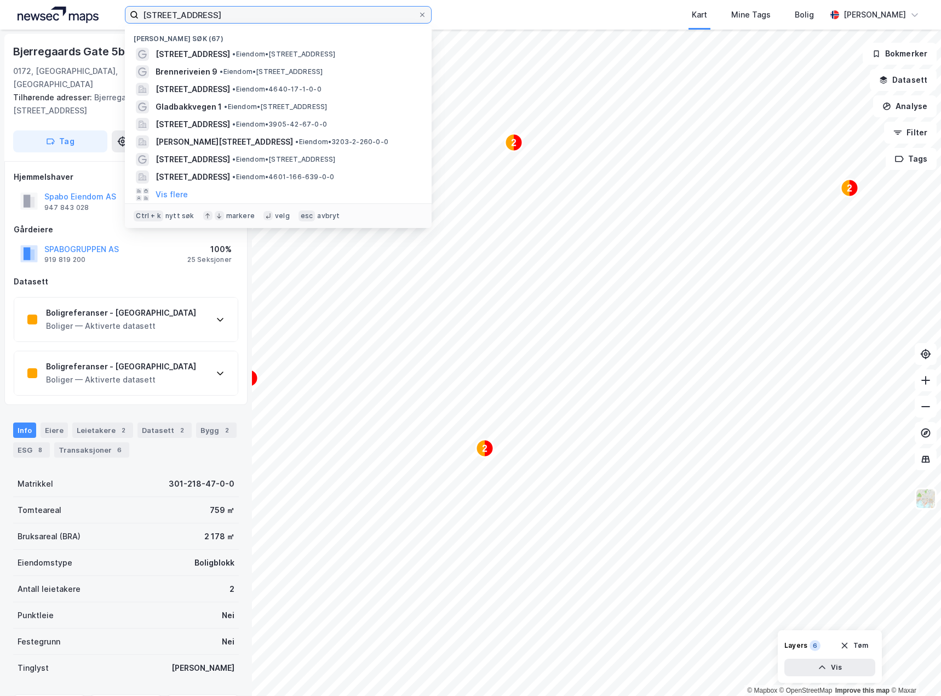
drag, startPoint x: 234, startPoint y: 16, endPoint x: -1, endPoint y: 32, distance: 235.1
click at [0, 32] on html "bjerregaardsgate 5 Nylige søk (67) [STREET_ADDRESS] • Eiendom • [STREET_ADDRESS…" at bounding box center [470, 348] width 941 height 696
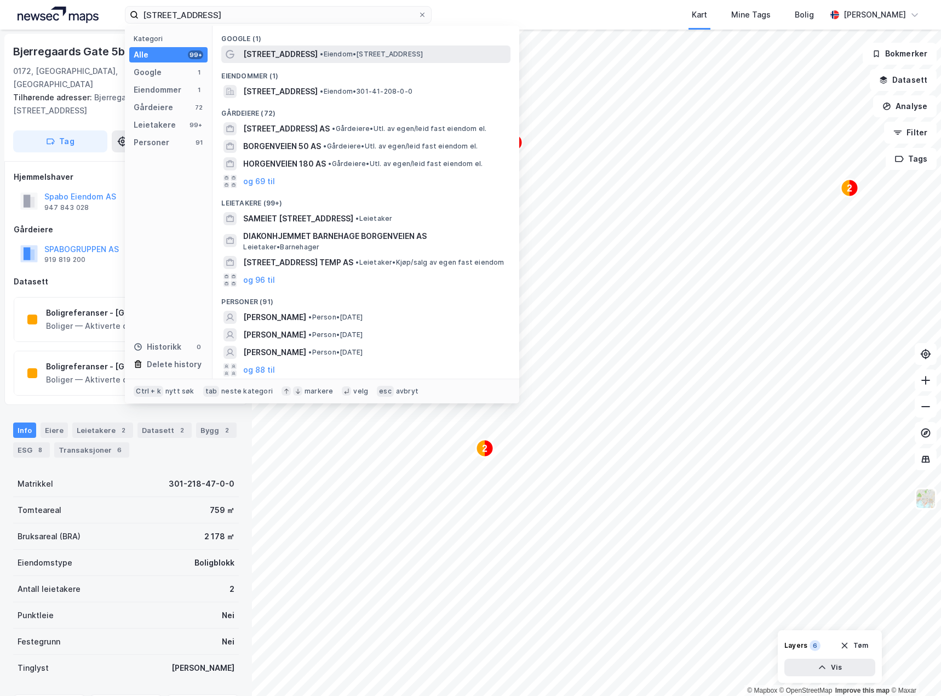
click at [342, 53] on span "• Eiendom • [STREET_ADDRESS]" at bounding box center [371, 54] width 103 height 9
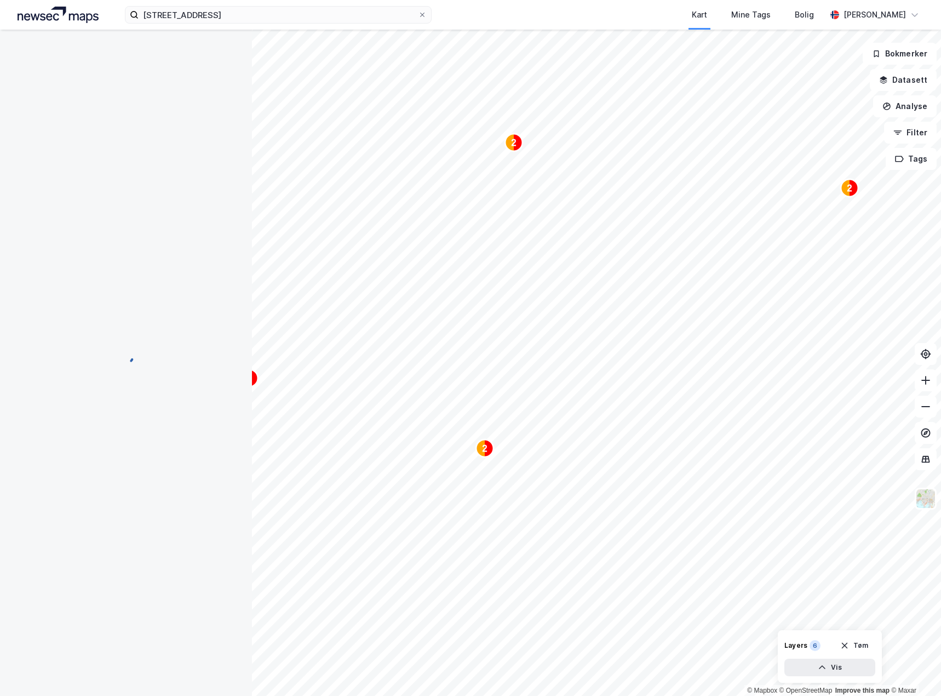
scroll to position [1, 0]
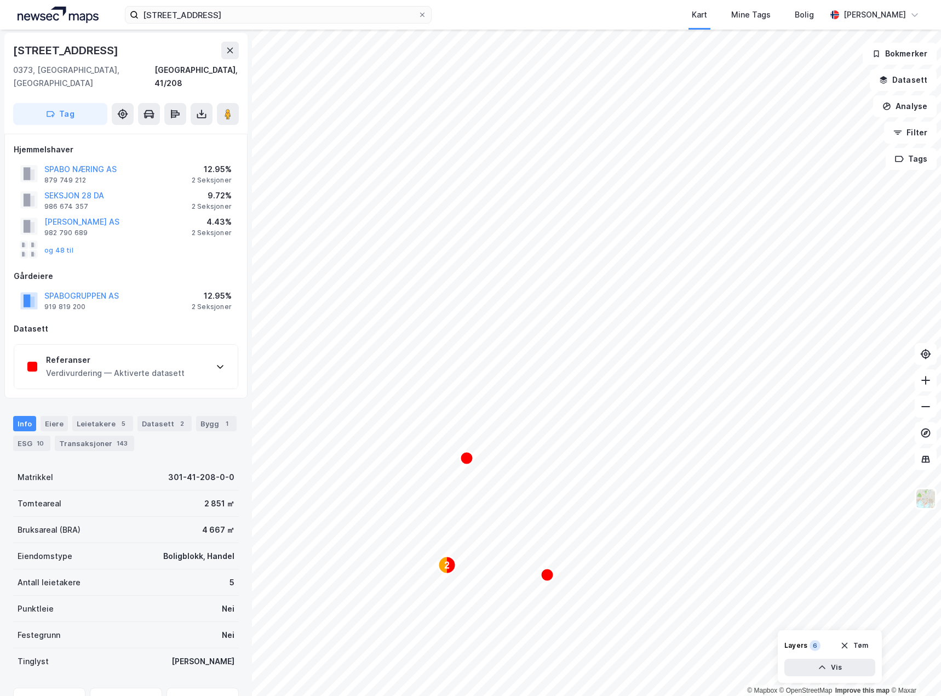
click at [169, 164] on div "SPABO NÆRING AS 879 749 212 12.95% 2 Seksjoner" at bounding box center [126, 174] width 225 height 26
click at [207, 176] on div "2 Seksjoner" at bounding box center [212, 180] width 40 height 9
click at [220, 163] on div "12.95%" at bounding box center [212, 169] width 40 height 13
click at [55, 416] on div "Eiere" at bounding box center [54, 423] width 27 height 15
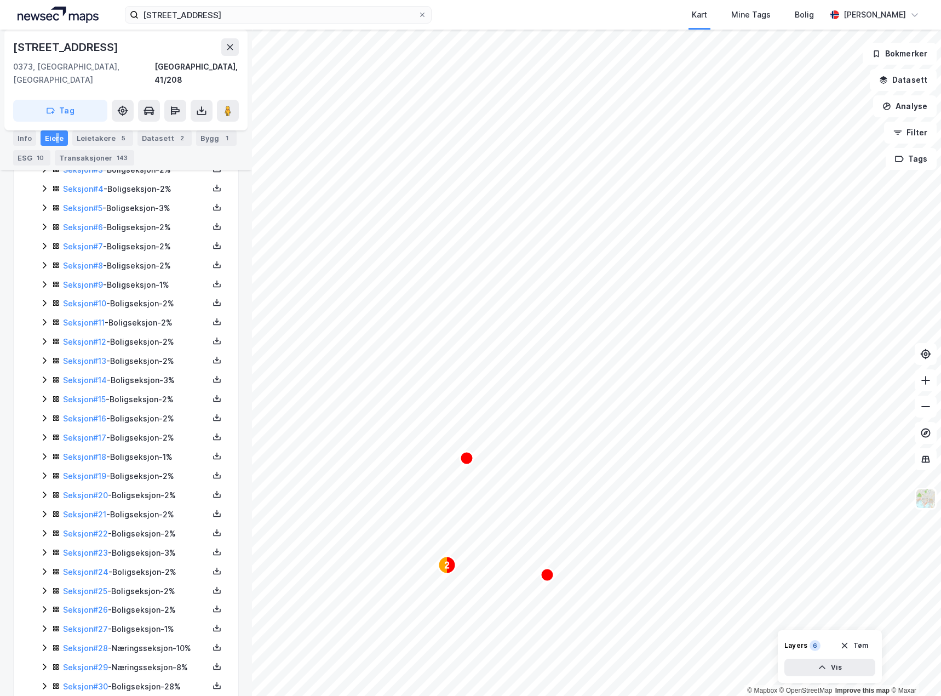
scroll to position [418, 0]
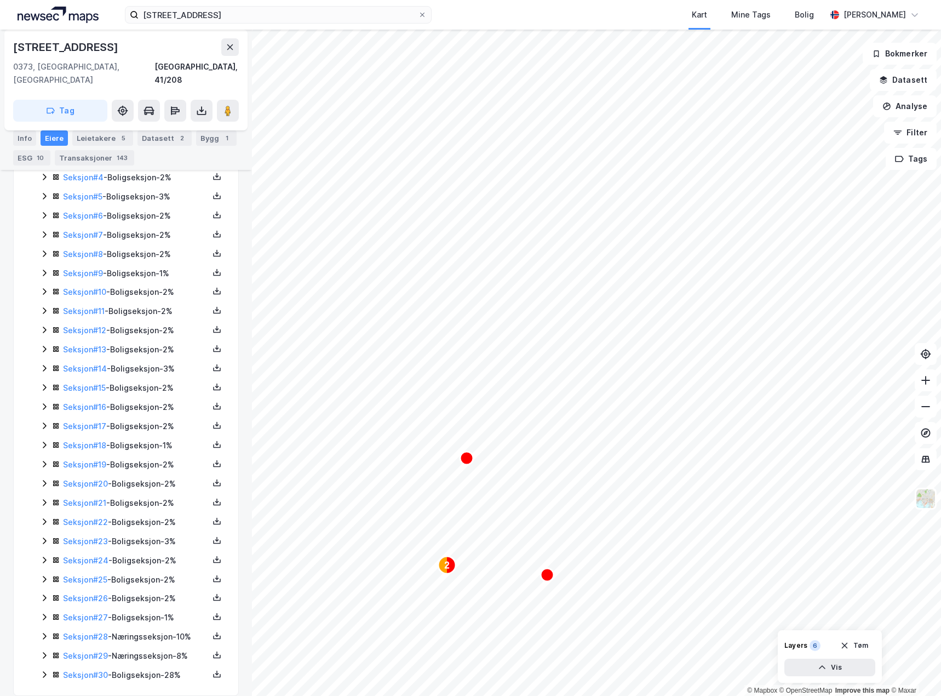
click at [47, 632] on icon at bounding box center [44, 636] width 9 height 9
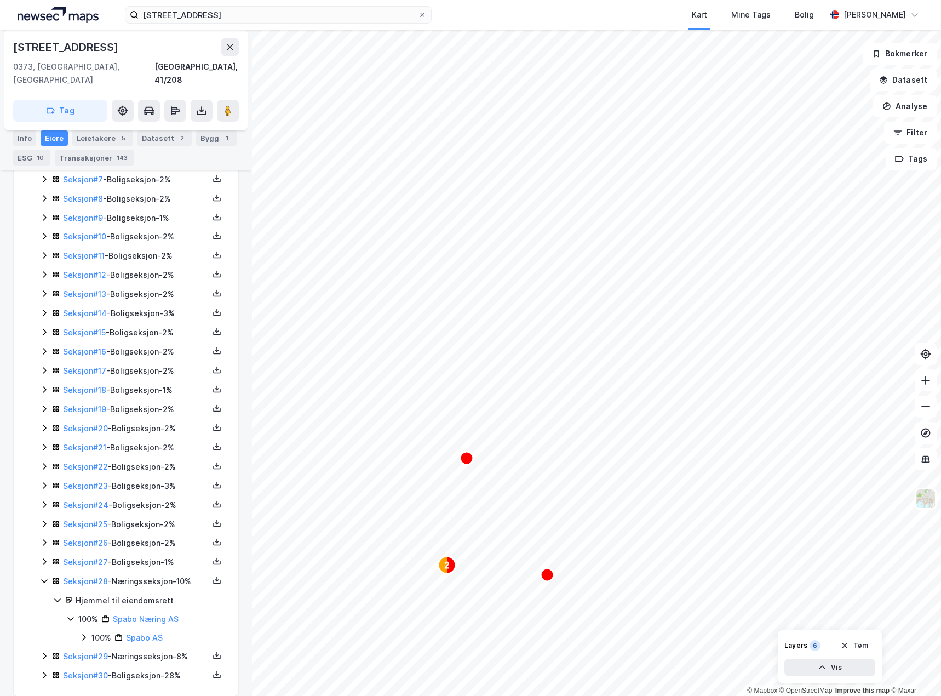
scroll to position [474, 0]
click at [43, 670] on icon at bounding box center [44, 674] width 9 height 9
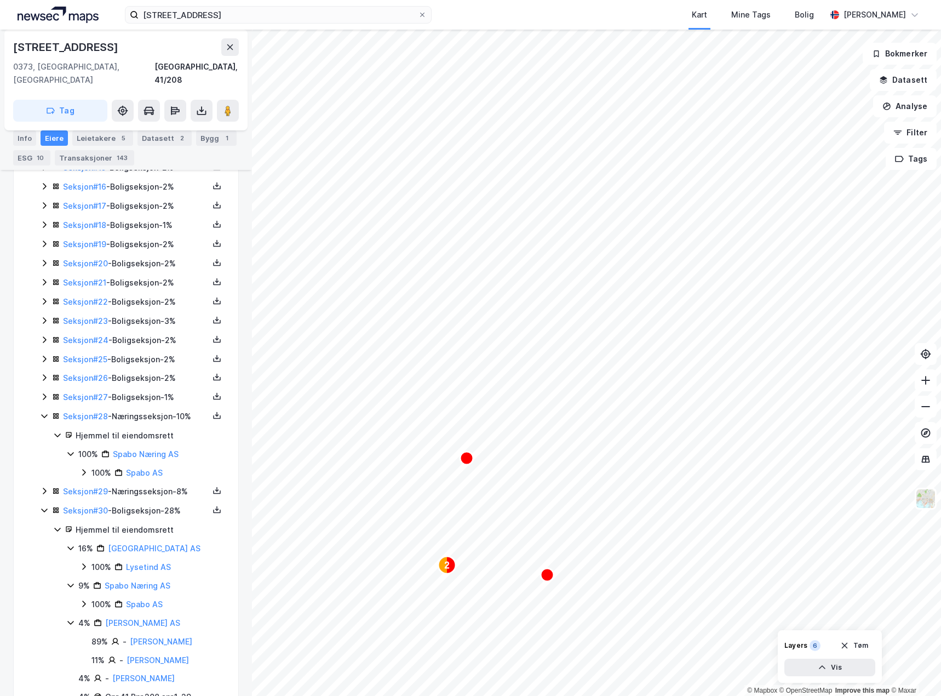
scroll to position [693, 0]
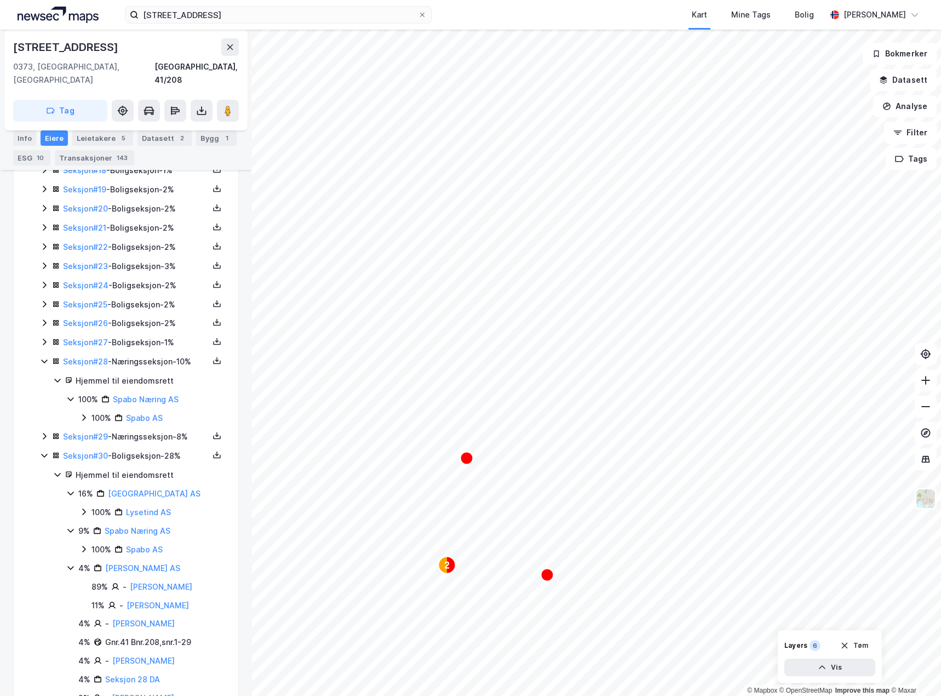
click at [43, 432] on icon at bounding box center [44, 436] width 9 height 9
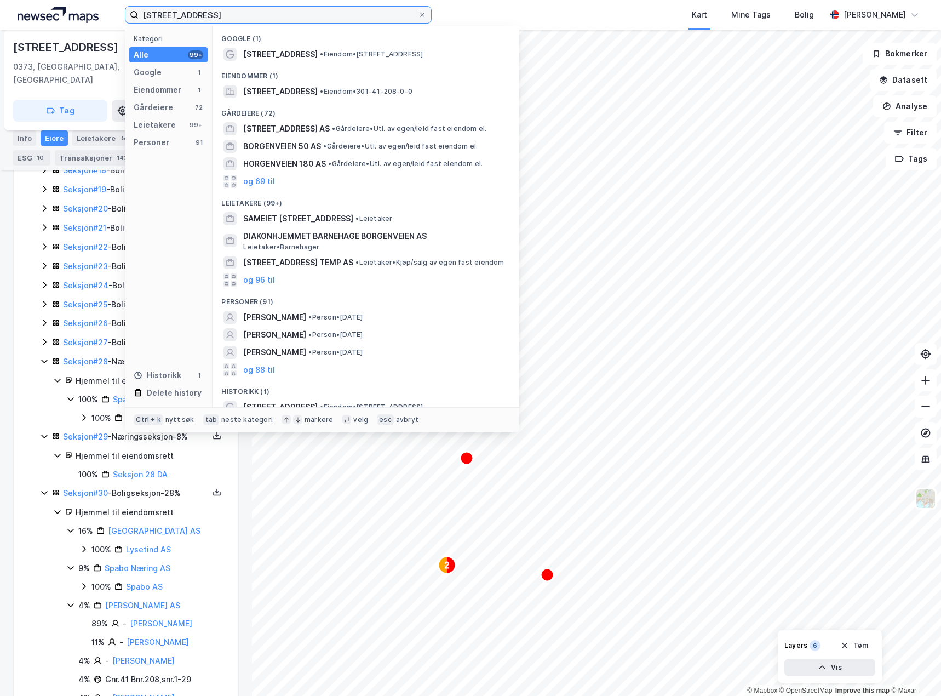
drag, startPoint x: 302, startPoint y: 14, endPoint x: -1, endPoint y: 14, distance: 303.0
click at [0, 14] on html "borgenveien 66 Kategori Alle 99+ Google 1 Eiendommer 1 Gårdeiere 72 Leietakere …" at bounding box center [470, 348] width 941 height 696
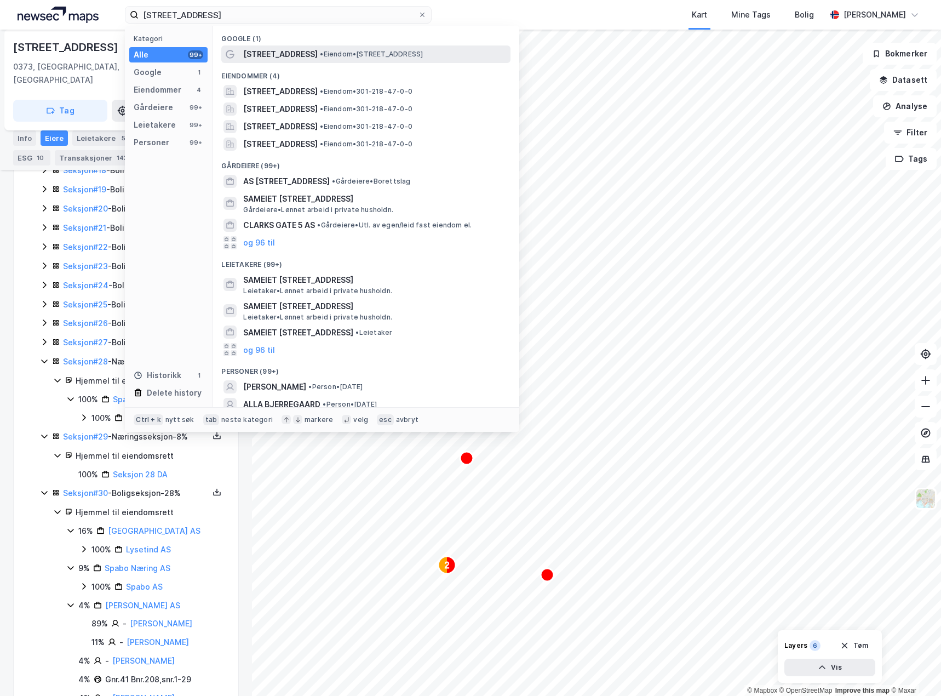
click at [330, 50] on span "• Eiendom • [STREET_ADDRESS]" at bounding box center [371, 54] width 103 height 9
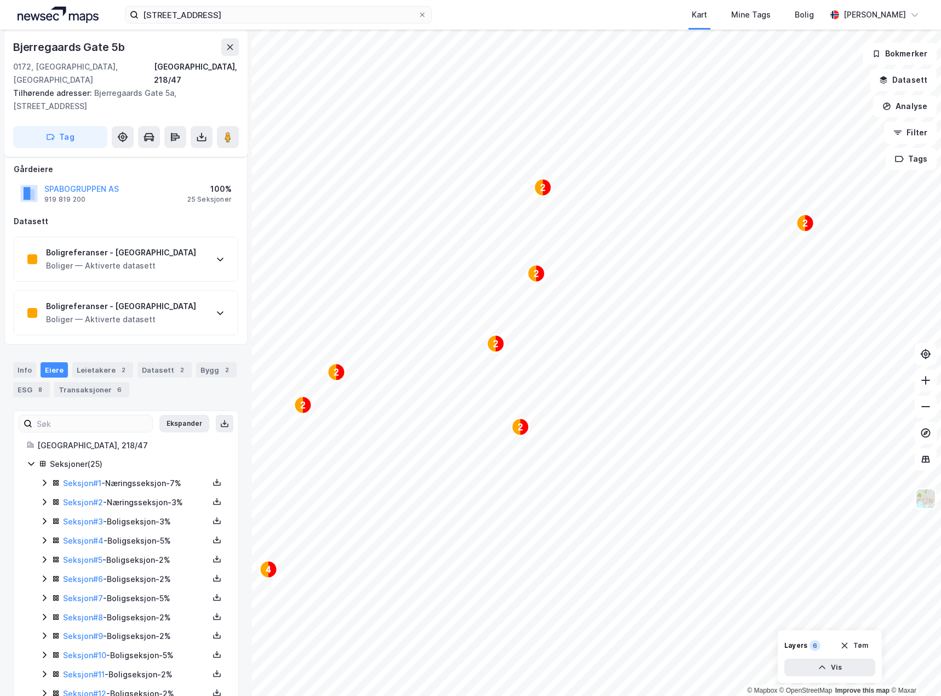
scroll to position [54, 0]
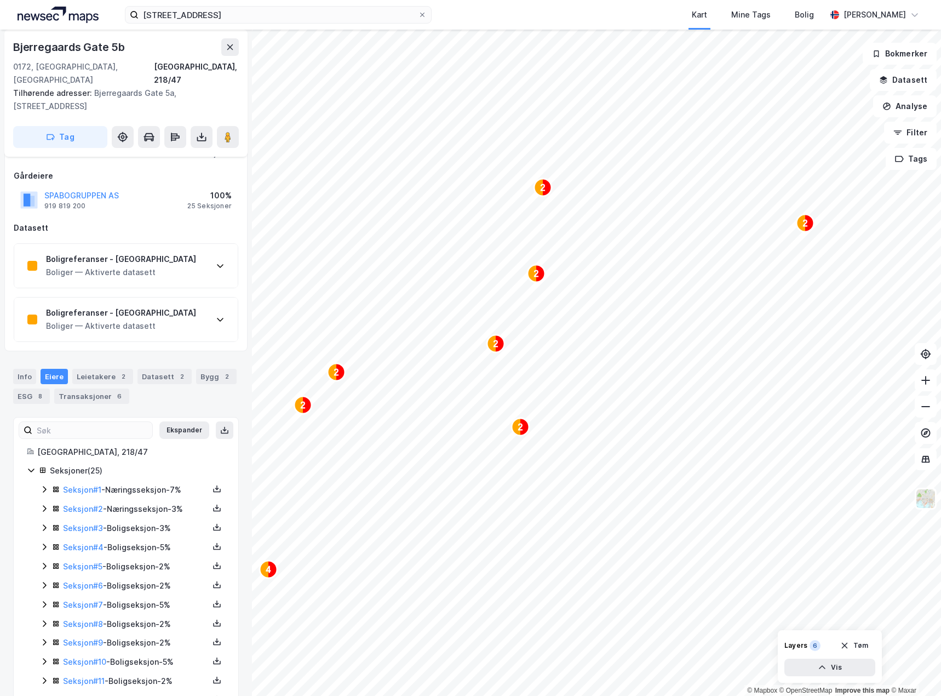
click at [42, 483] on div "Seksjon # 1 - Næringsseksjon - 7%" at bounding box center [132, 490] width 185 height 14
click at [41, 560] on icon at bounding box center [44, 564] width 9 height 9
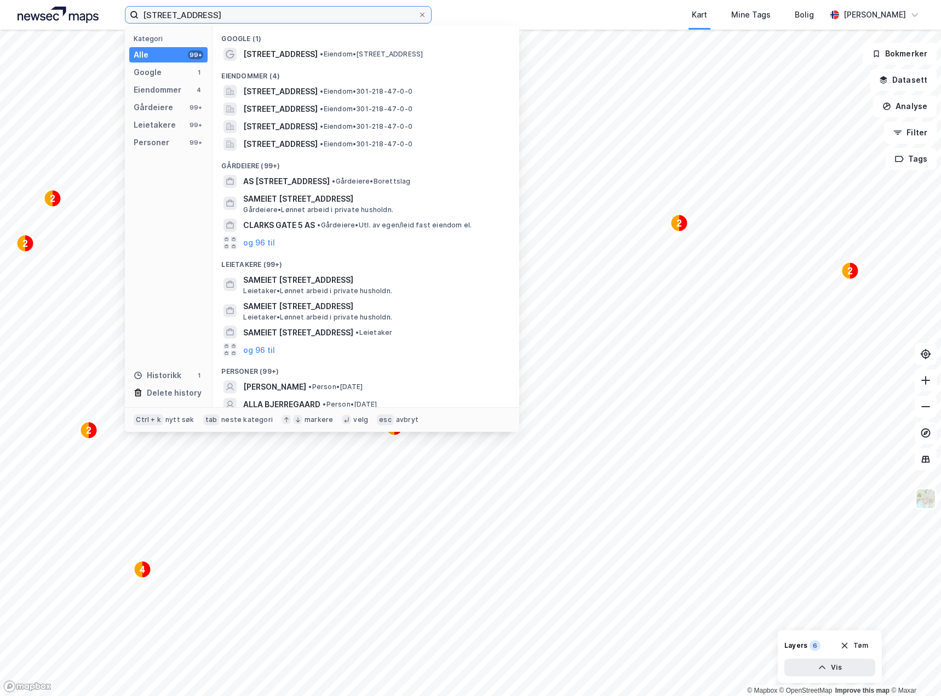
drag, startPoint x: 122, startPoint y: 2, endPoint x: -1, endPoint y: 20, distance: 123.5
click at [0, 20] on html "[STREET_ADDRESS] Kategori Alle 99+ Google 1 Eiendommer 4 Gårdeiere 99+ Leietake…" at bounding box center [470, 348] width 941 height 696
click at [334, 12] on input "[STREET_ADDRESS]" at bounding box center [278, 15] width 279 height 16
drag, startPoint x: 334, startPoint y: 12, endPoint x: -1, endPoint y: 6, distance: 334.3
click at [0, 6] on html "[STREET_ADDRESS] Kategori Alle 99+ Google 1 Eiendommer 4 Gårdeiere 99+ Leietake…" at bounding box center [470, 348] width 941 height 696
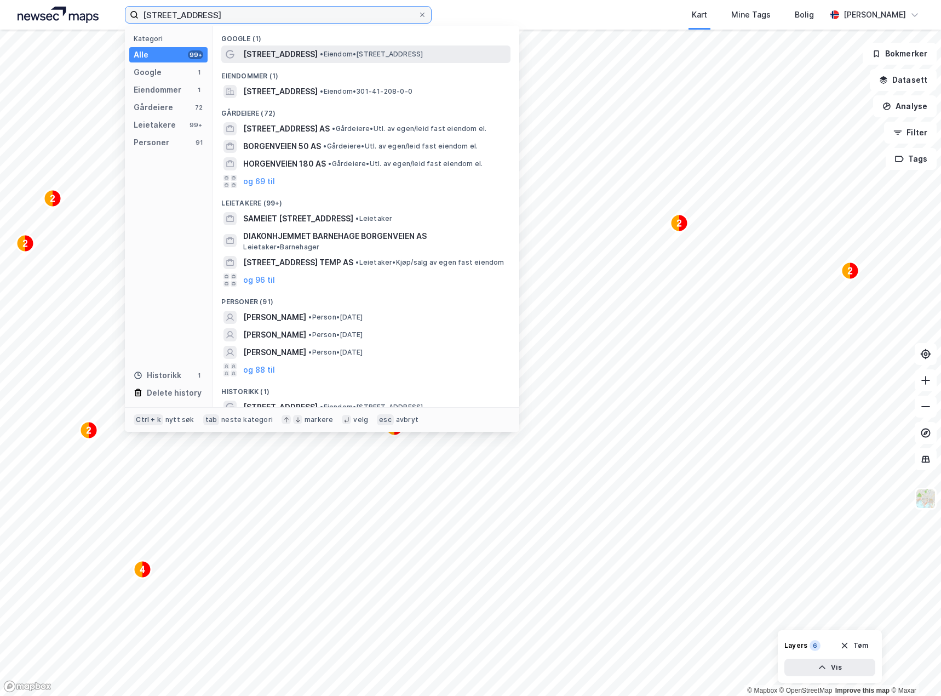
type input "[STREET_ADDRESS]"
click at [330, 54] on span "• Eiendom • [STREET_ADDRESS]" at bounding box center [371, 54] width 103 height 9
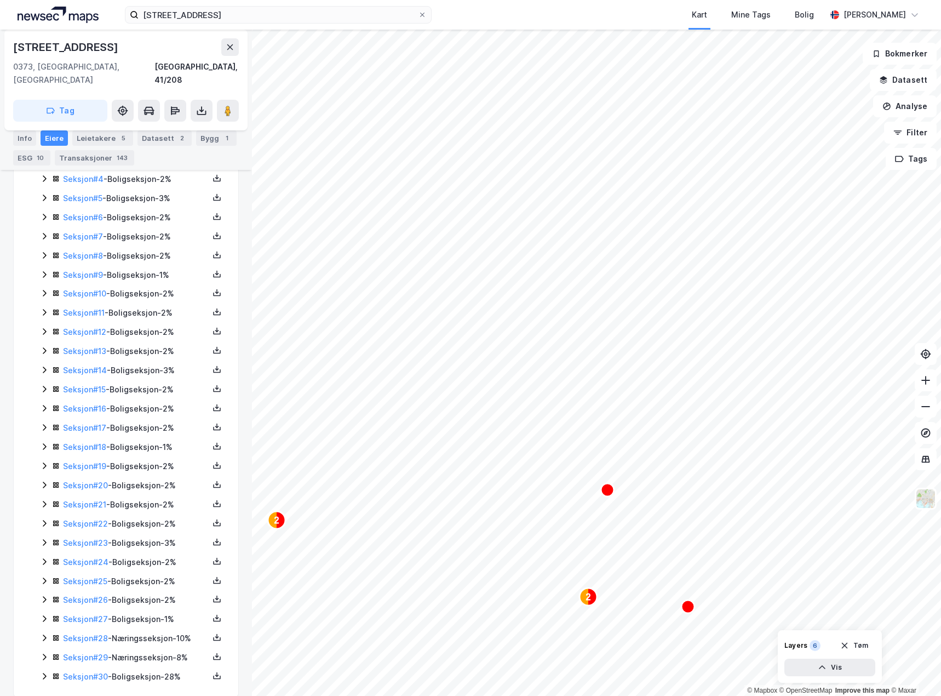
scroll to position [418, 0]
click at [41, 632] on icon at bounding box center [44, 636] width 9 height 9
click at [43, 670] on icon at bounding box center [44, 674] width 9 height 9
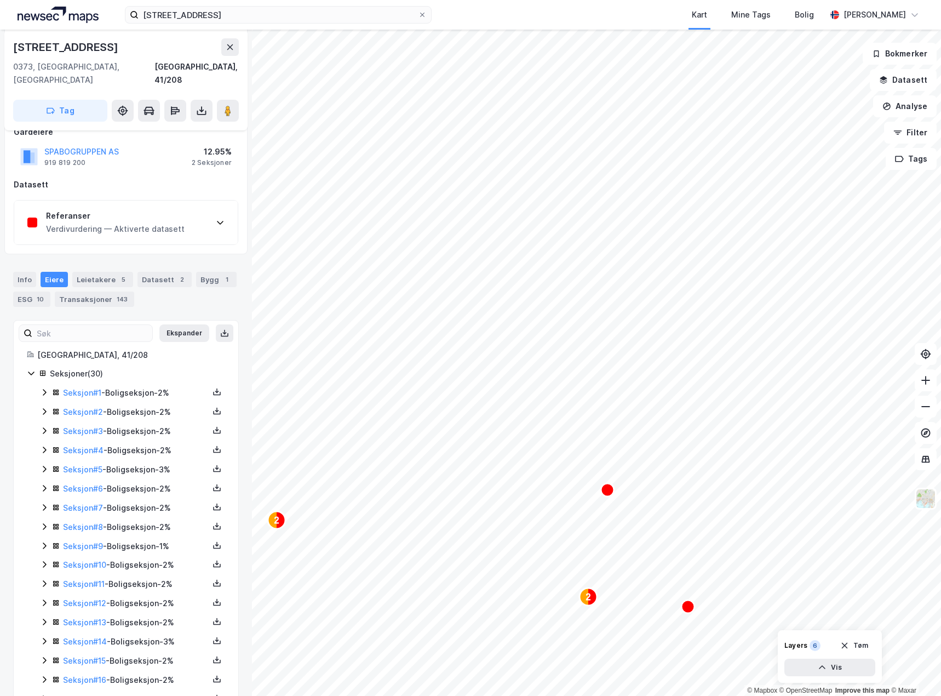
scroll to position [0, 0]
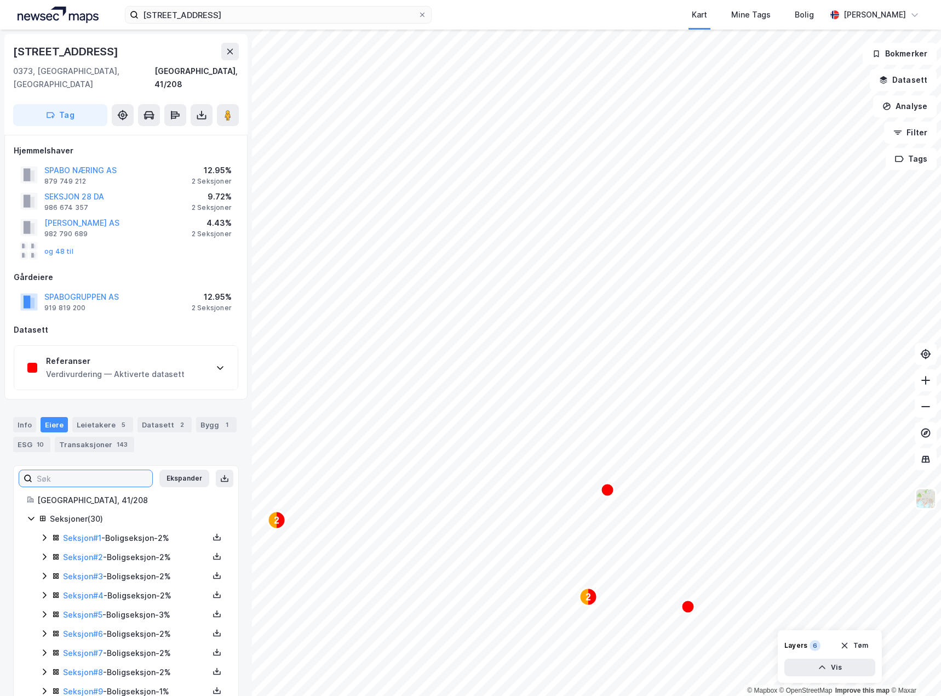
click at [61, 470] on input at bounding box center [92, 478] width 120 height 16
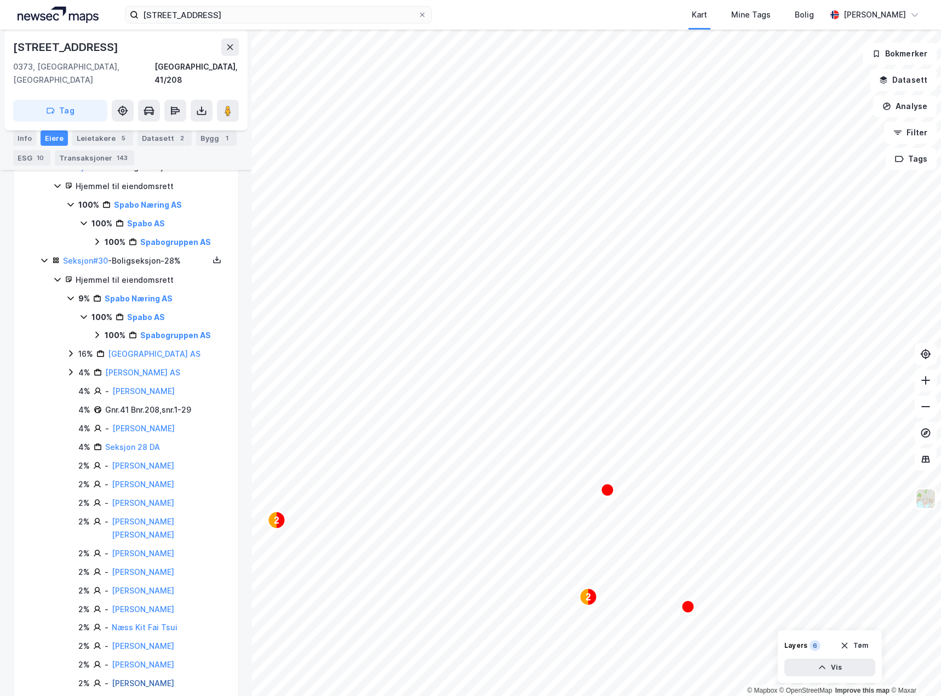
scroll to position [209, 0]
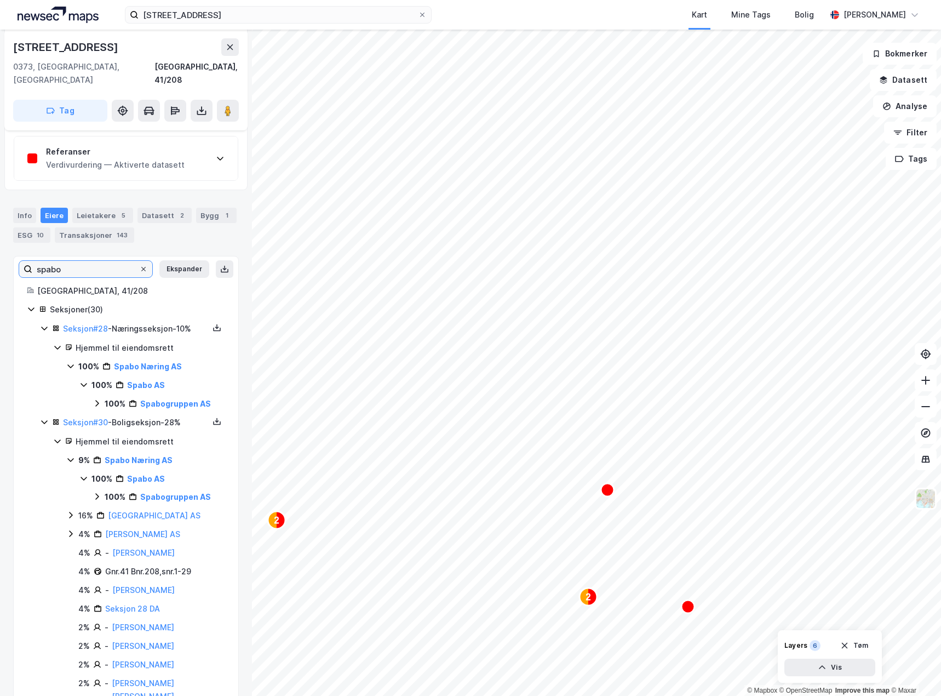
type input "spabo"
click at [140, 266] on icon at bounding box center [143, 269] width 7 height 7
click at [138, 261] on input "spabo" at bounding box center [85, 269] width 107 height 16
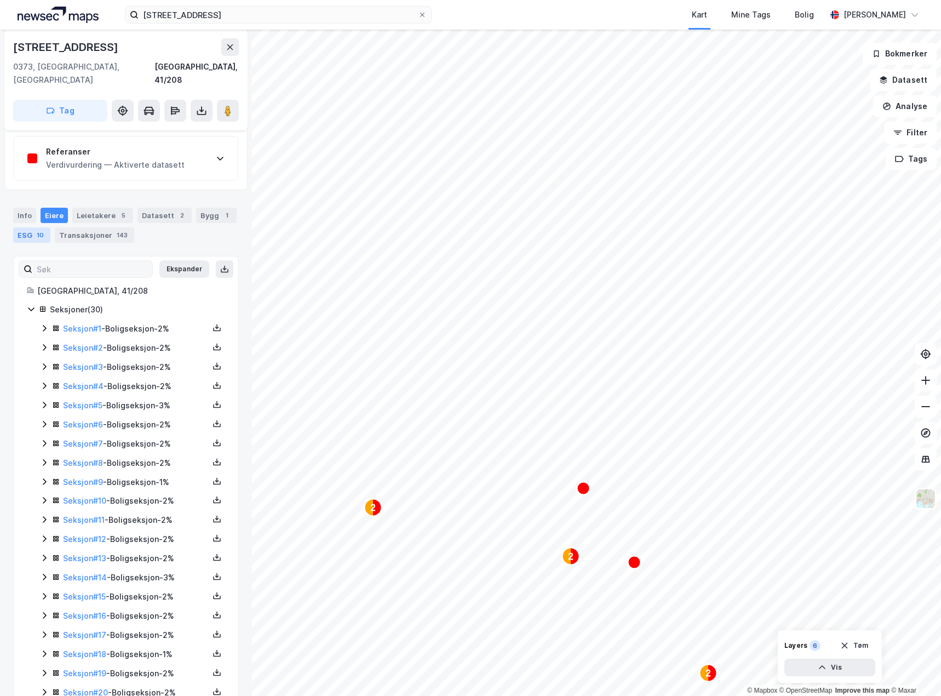
click at [26, 227] on div "ESG 10" at bounding box center [31, 234] width 37 height 15
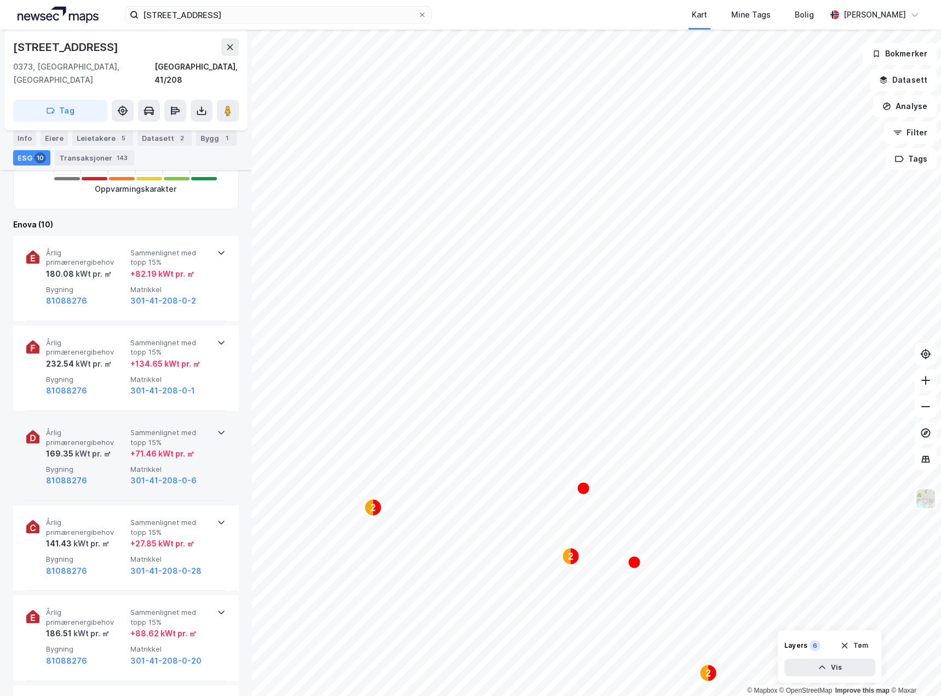
scroll to position [329, 0]
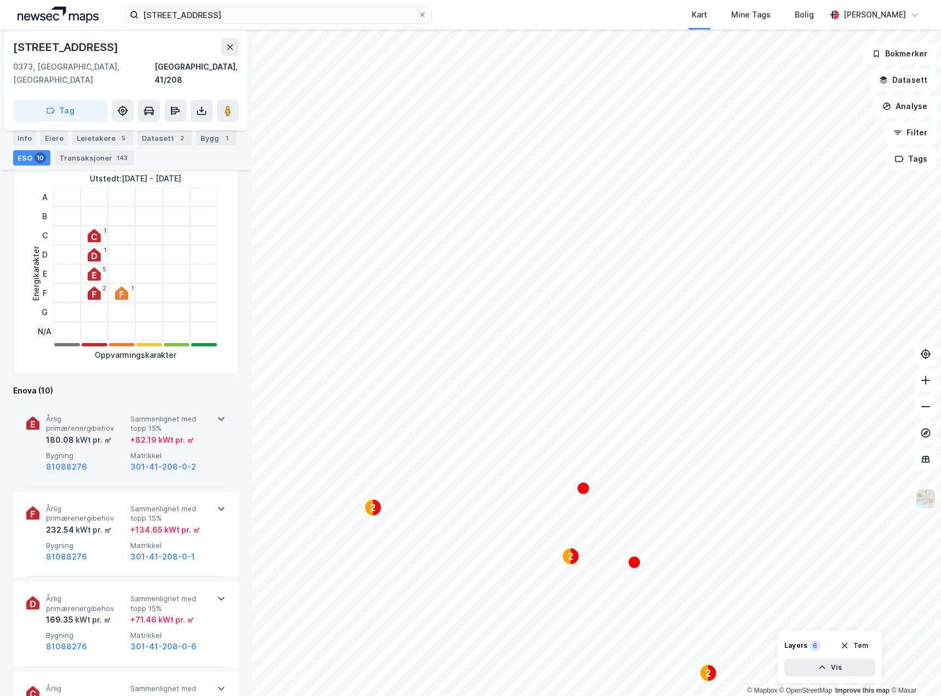
click at [211, 425] on div "Årlig primærenergibehov 180.08 kWt pr. ㎡ Sammenlignet med topp 15% + 82.19 kWt …" at bounding box center [125, 444] width 199 height 85
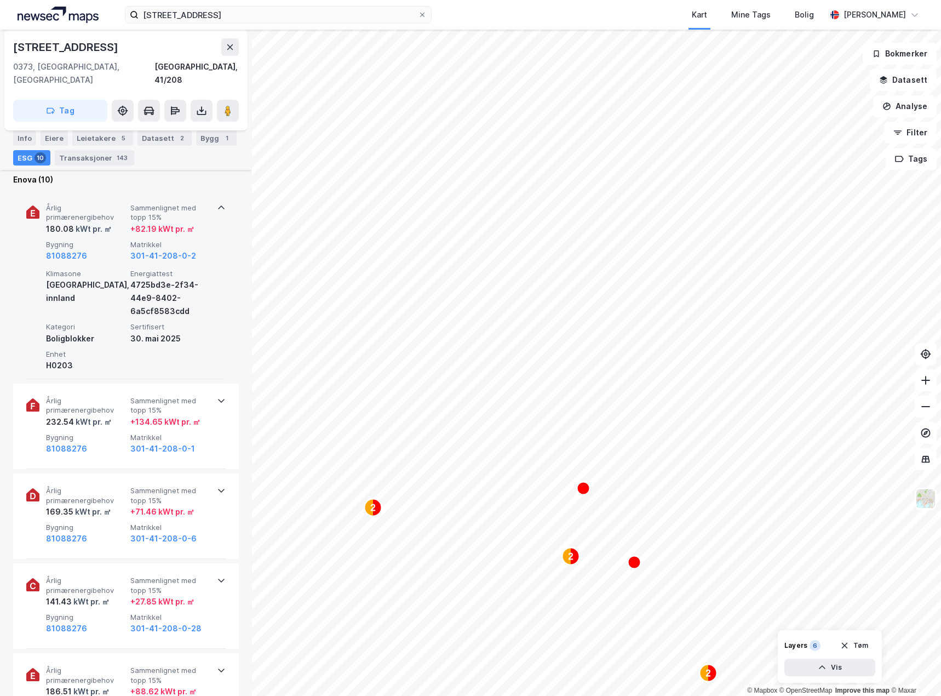
scroll to position [548, 0]
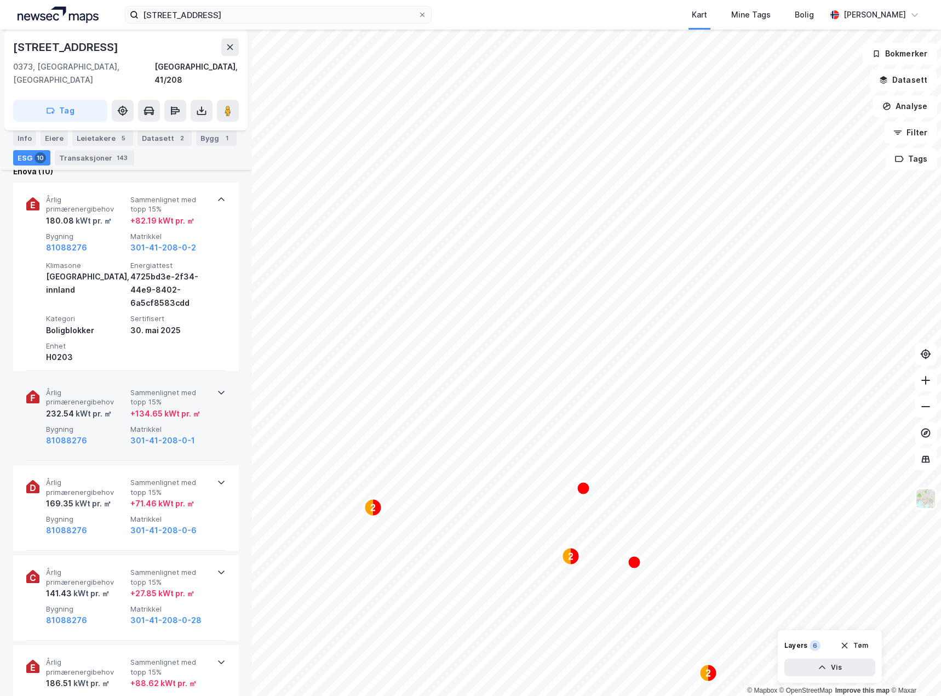
click at [202, 434] on div "301-41-208-0-1" at bounding box center [170, 440] width 80 height 13
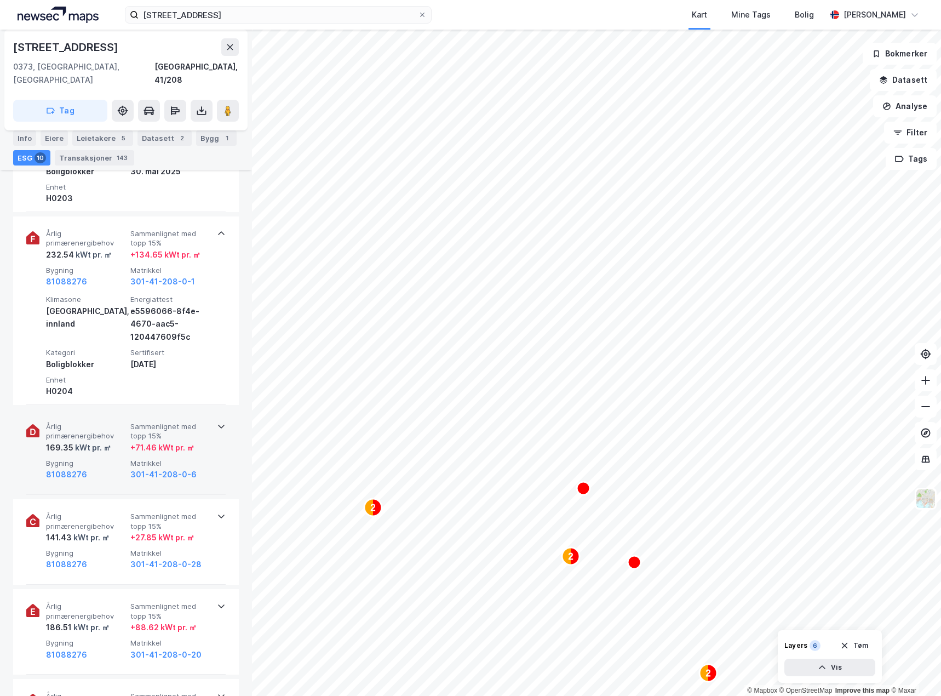
scroll to position [712, 0]
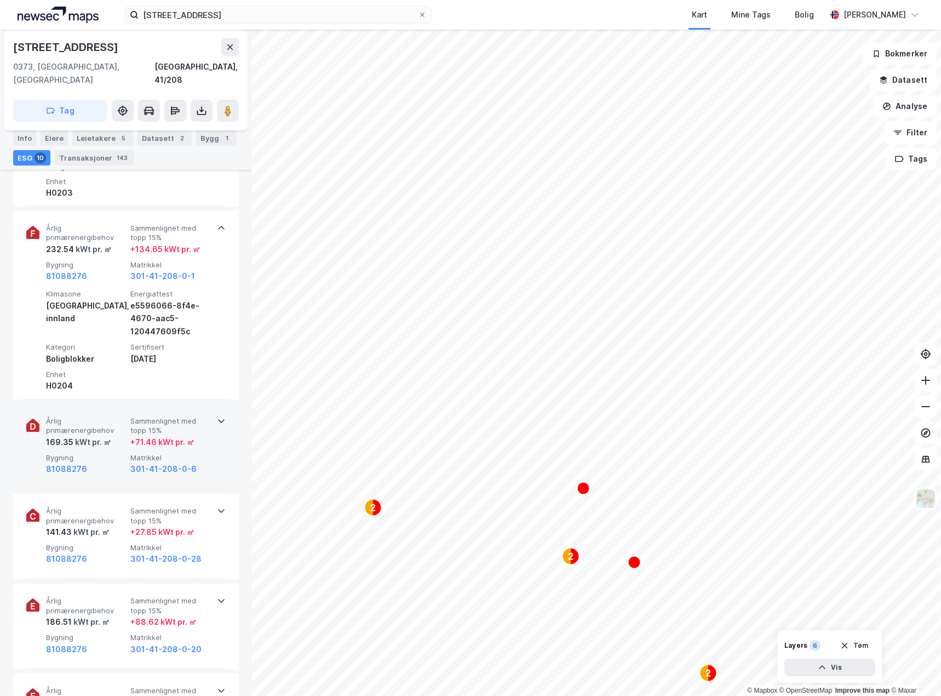
click at [197, 436] on div "+ 71.46 kWt pr. ㎡" at bounding box center [170, 442] width 80 height 13
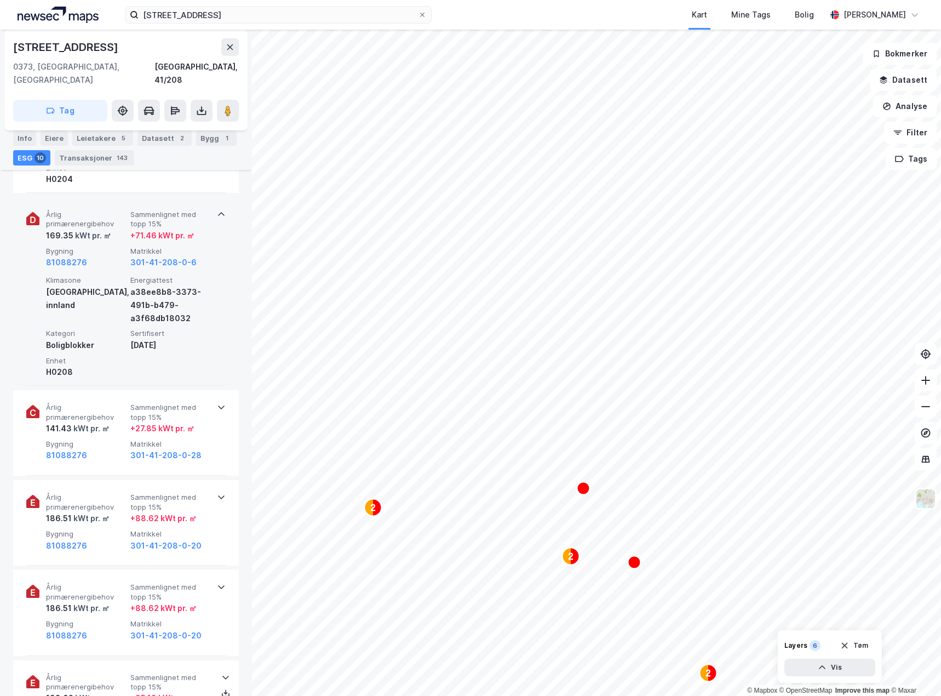
scroll to position [932, 0]
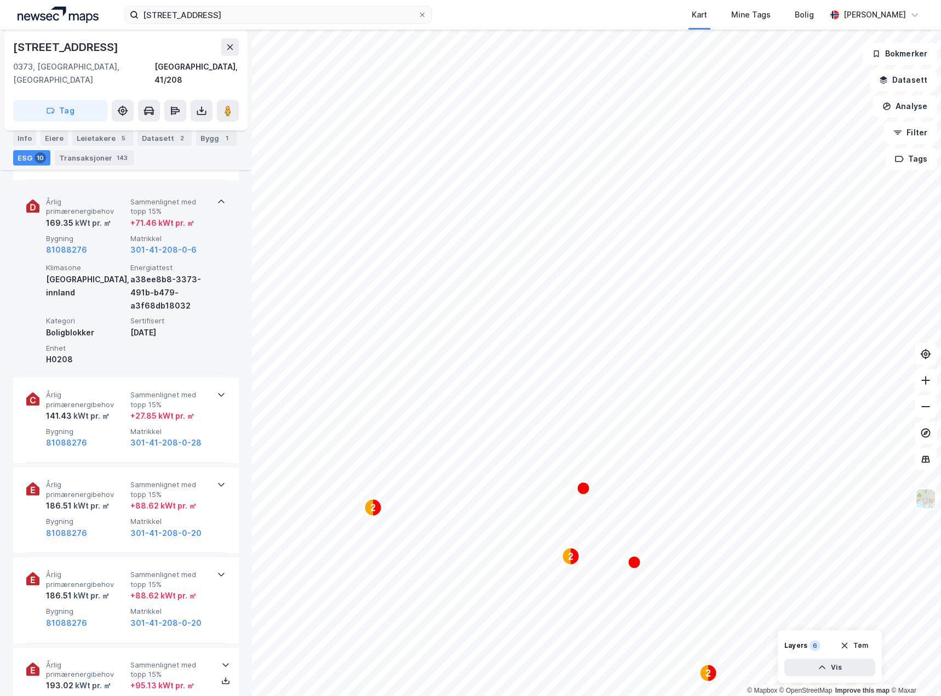
click at [197, 436] on div "301-41-208-0-28" at bounding box center [170, 442] width 80 height 13
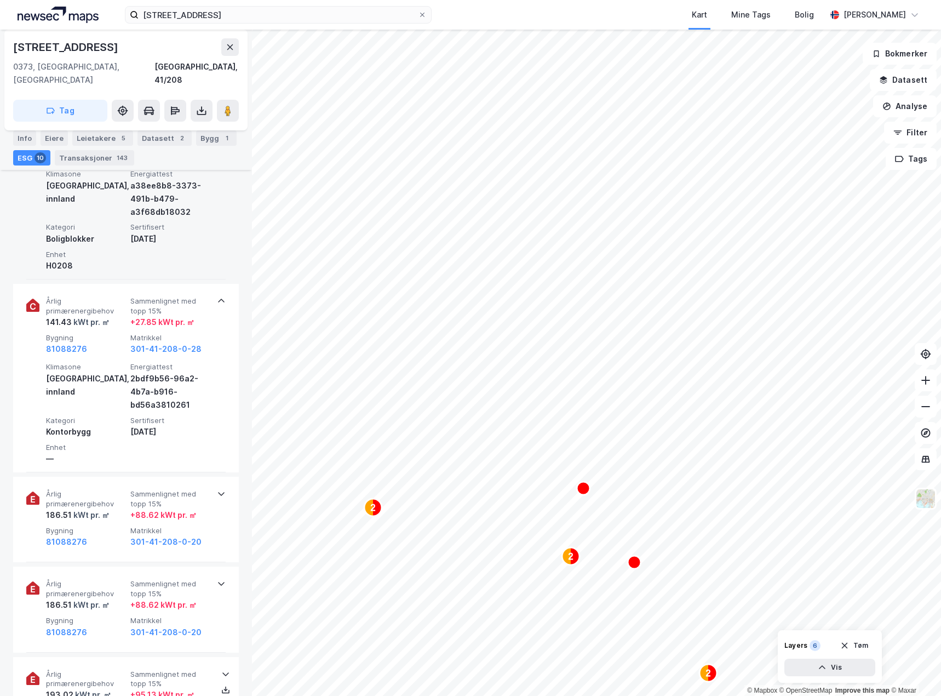
scroll to position [986, 0]
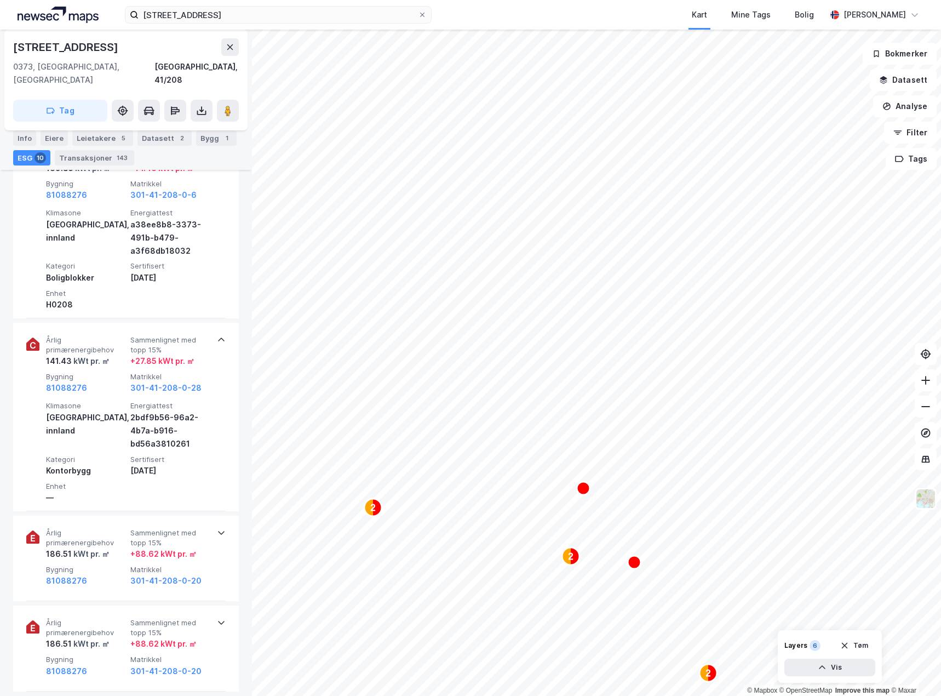
click at [294, 27] on div "[STREET_ADDRESS] Kart Mine Tags Bolig [PERSON_NAME]" at bounding box center [470, 15] width 941 height 30
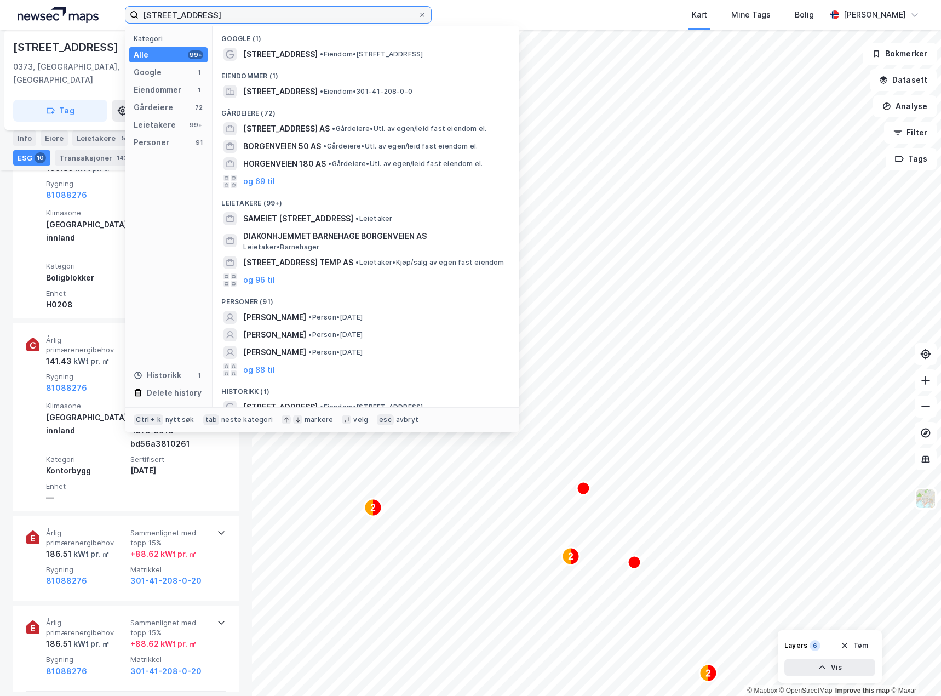
drag, startPoint x: 232, startPoint y: 15, endPoint x: 0, endPoint y: 28, distance: 232.7
click at [3, 30] on div "borgenveien 66 Kategori Alle 99+ Google 1 Eiendommer 1 Gårdeiere 72 Leietakere …" at bounding box center [470, 348] width 941 height 696
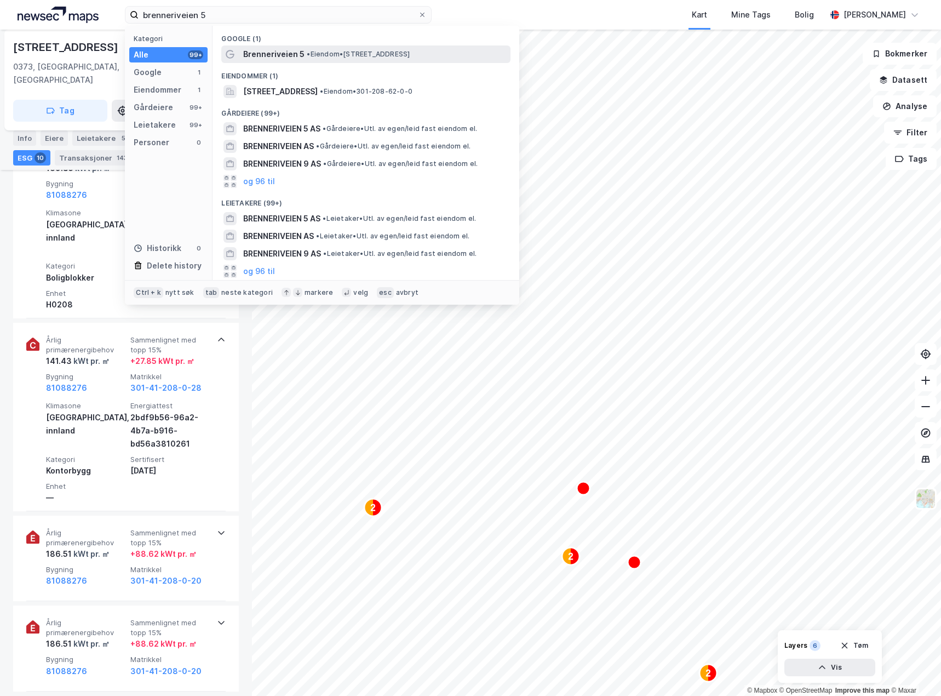
click at [399, 45] on div "Brenneriveien 5 • Eiendom • [STREET_ADDRESS]" at bounding box center [365, 54] width 289 height 18
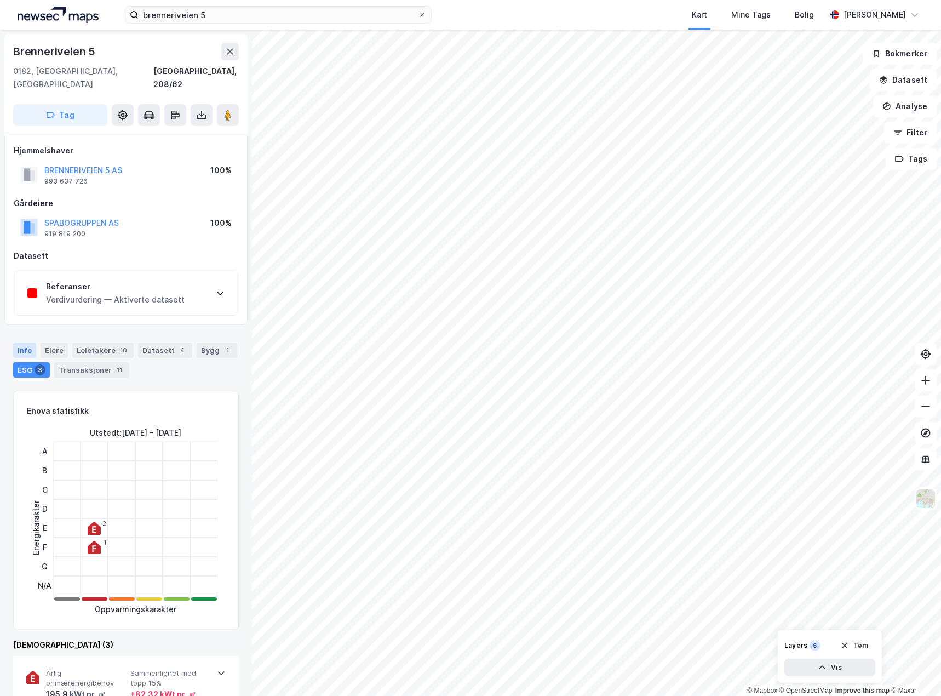
click at [22, 342] on div "Info" at bounding box center [24, 349] width 23 height 15
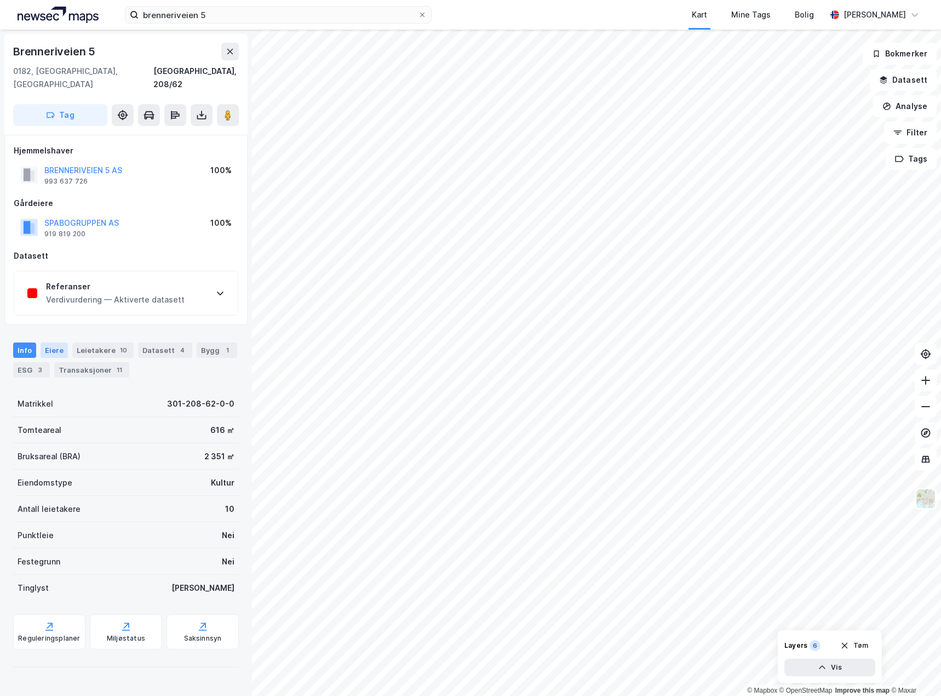
click at [53, 342] on div "Eiere" at bounding box center [54, 349] width 27 height 15
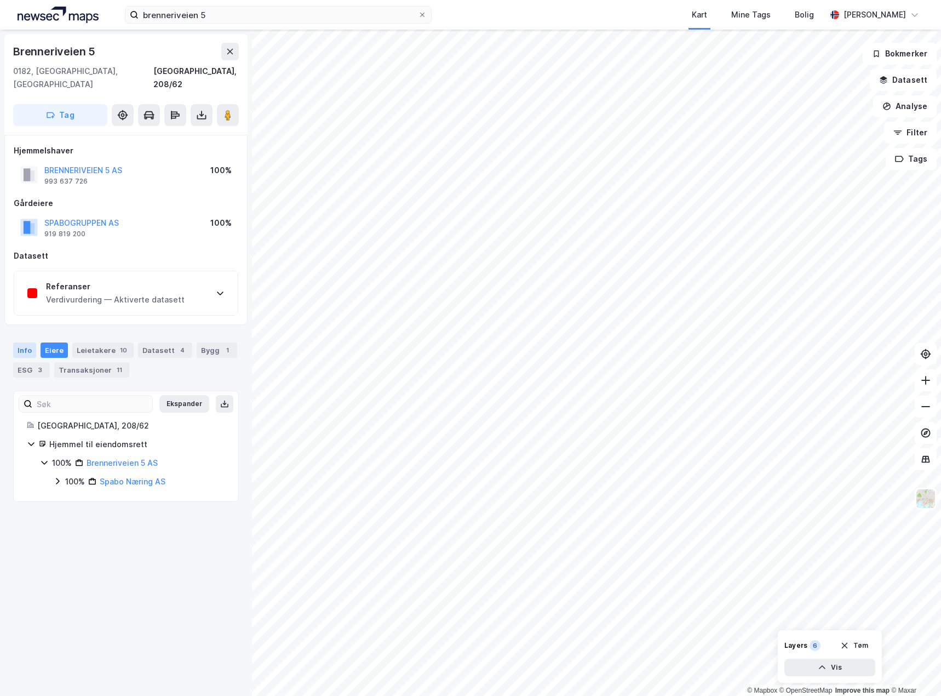
click at [23, 342] on div "Info" at bounding box center [24, 349] width 23 height 15
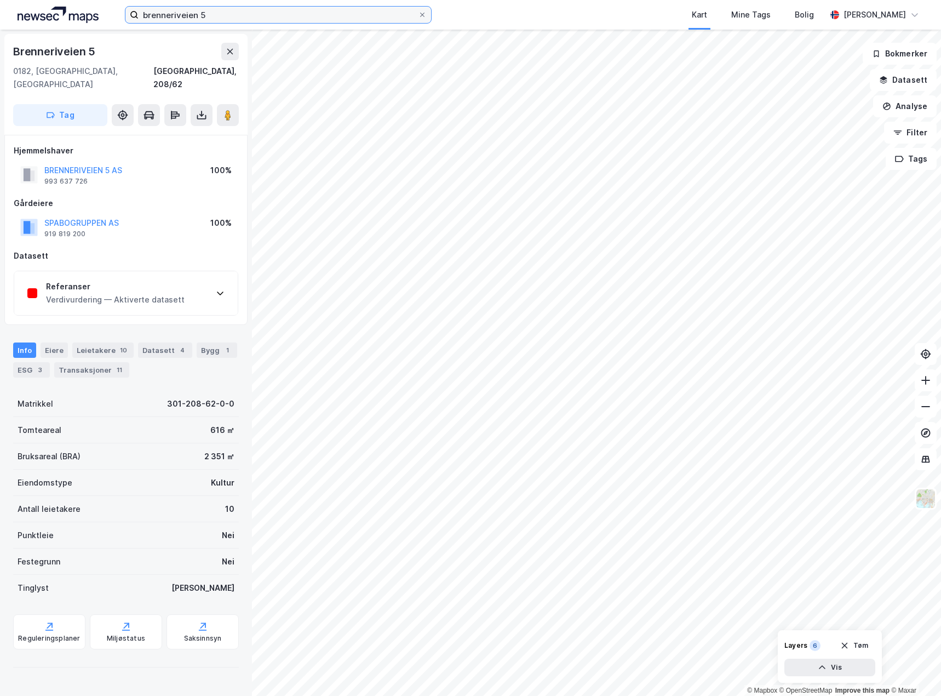
click at [235, 14] on input "brenneriveien 5" at bounding box center [278, 15] width 279 height 16
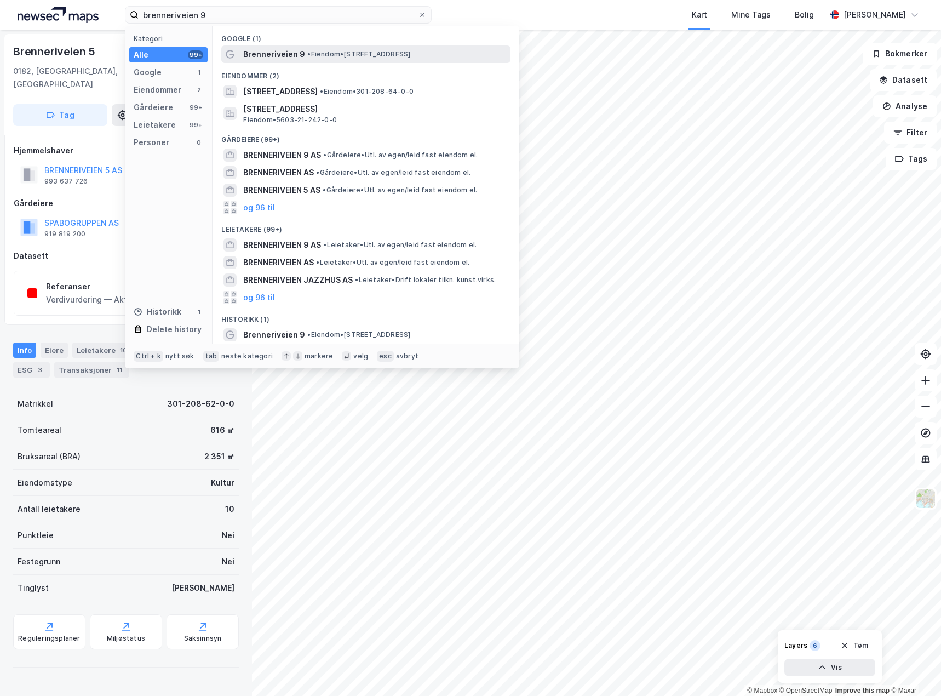
click at [317, 50] on span "• Eiendom • [STREET_ADDRESS]" at bounding box center [358, 54] width 103 height 9
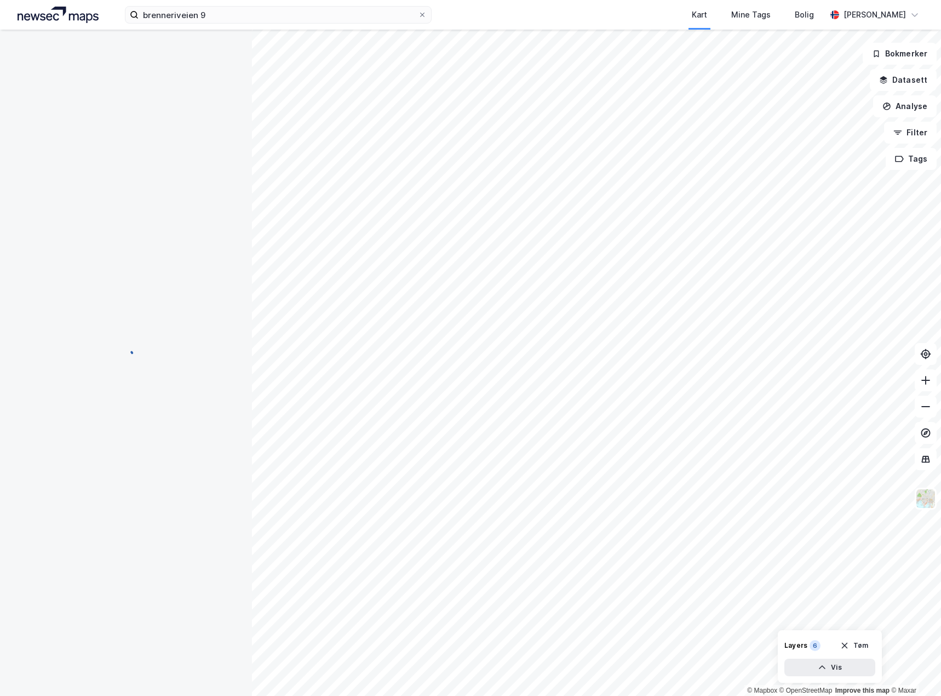
scroll to position [12, 0]
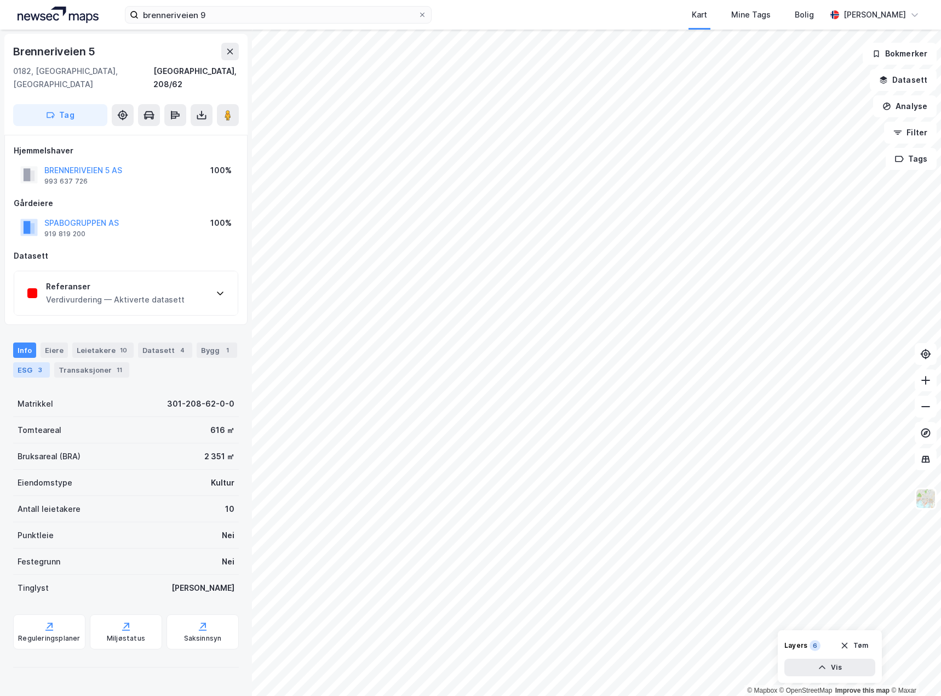
click at [31, 362] on div "ESG 3" at bounding box center [31, 369] width 37 height 15
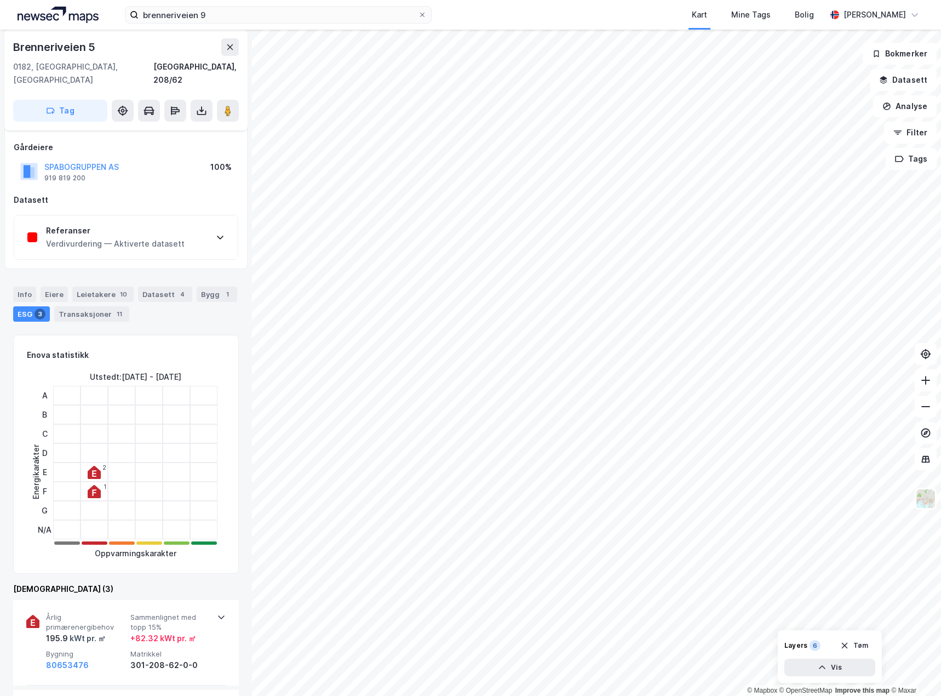
scroll to position [164, 0]
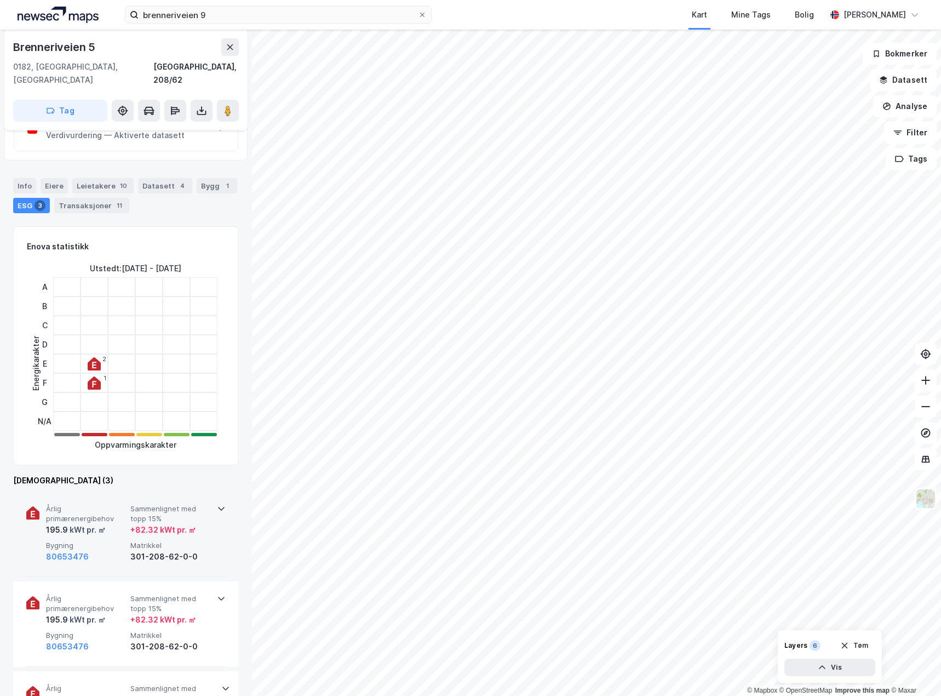
click at [103, 523] on div "kWt pr. ㎡" at bounding box center [87, 529] width 38 height 13
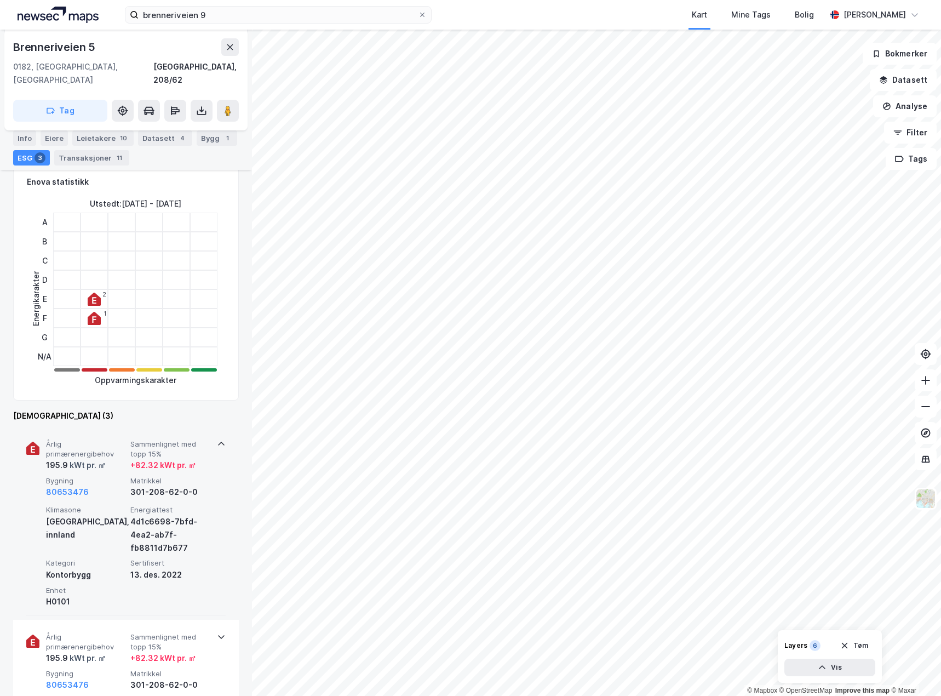
scroll to position [329, 0]
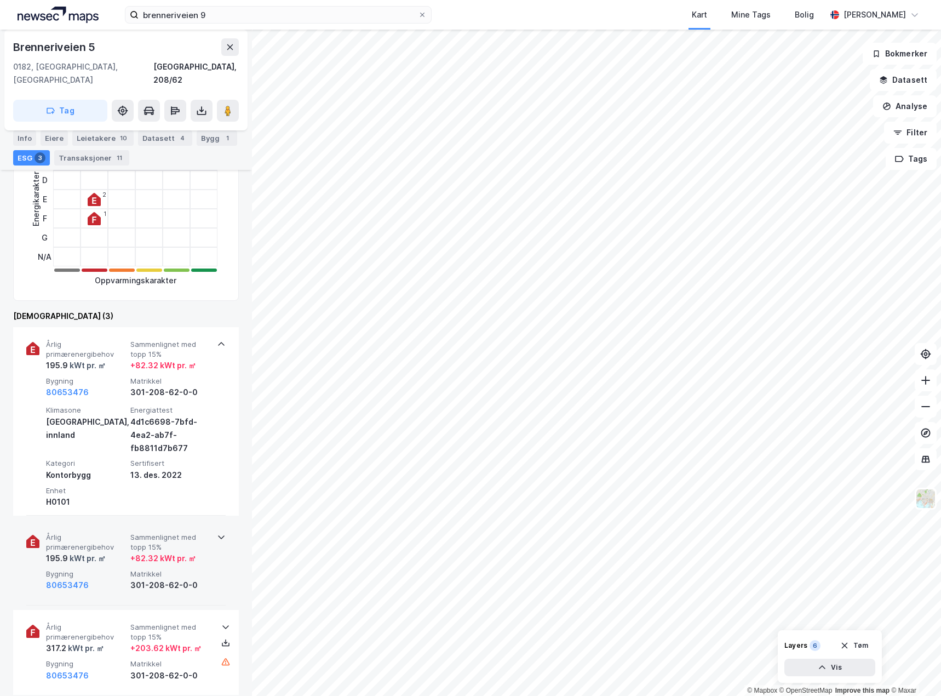
click at [103, 552] on div "kWt pr. ㎡" at bounding box center [87, 558] width 38 height 13
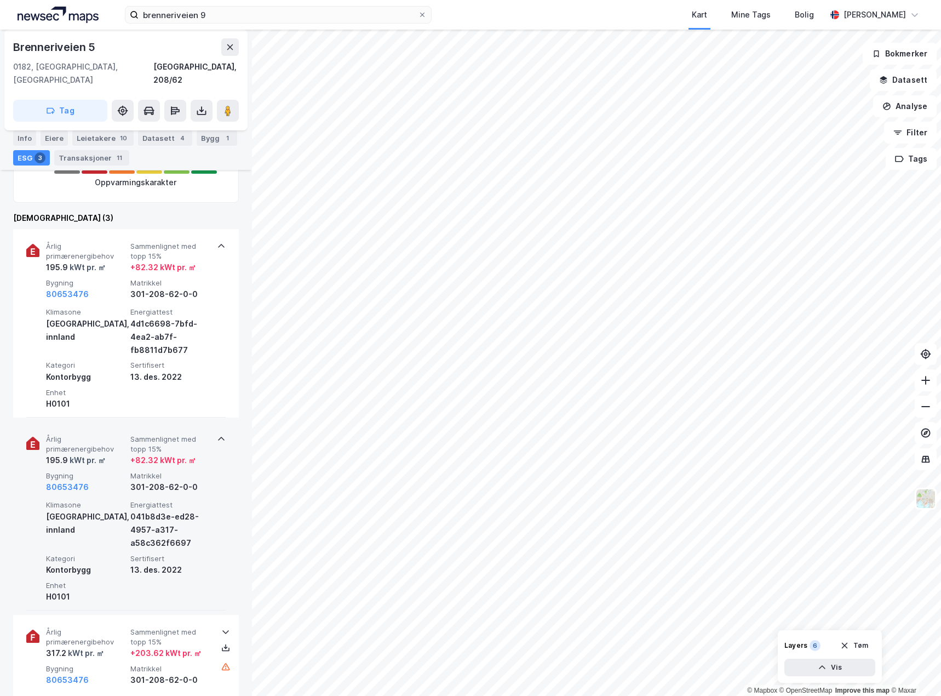
scroll to position [548, 0]
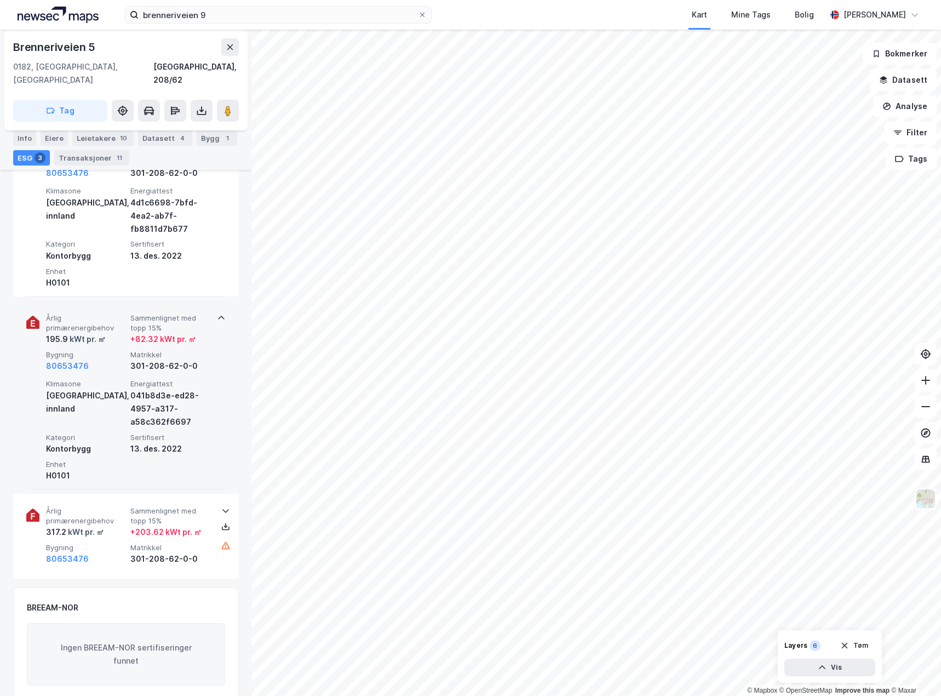
click at [105, 552] on div "80653476" at bounding box center [86, 558] width 80 height 13
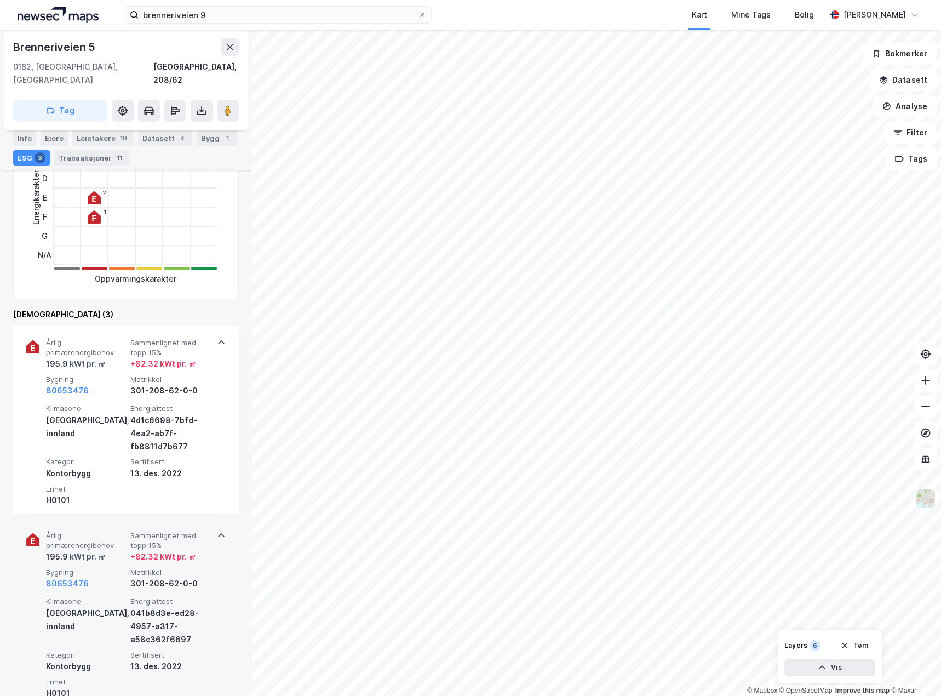
scroll to position [384, 0]
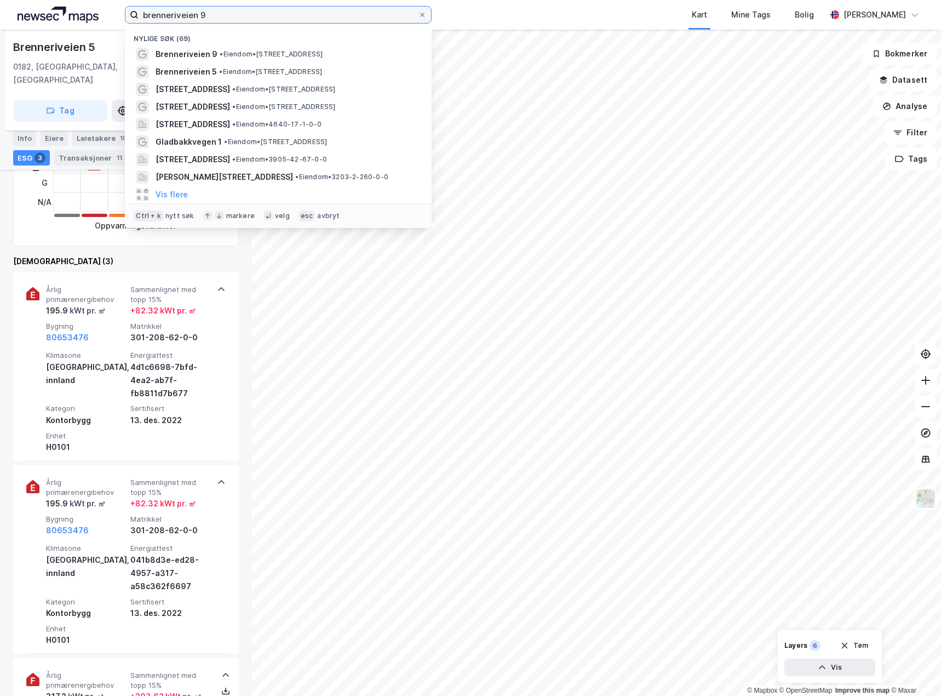
drag, startPoint x: 259, startPoint y: 19, endPoint x: -1, endPoint y: 18, distance: 259.7
click at [0, 18] on html "brenneriveien 9 Nylige søk (69) Brenneriveien 9 • Eiendom • [STREET_ADDRESS] • …" at bounding box center [470, 348] width 941 height 696
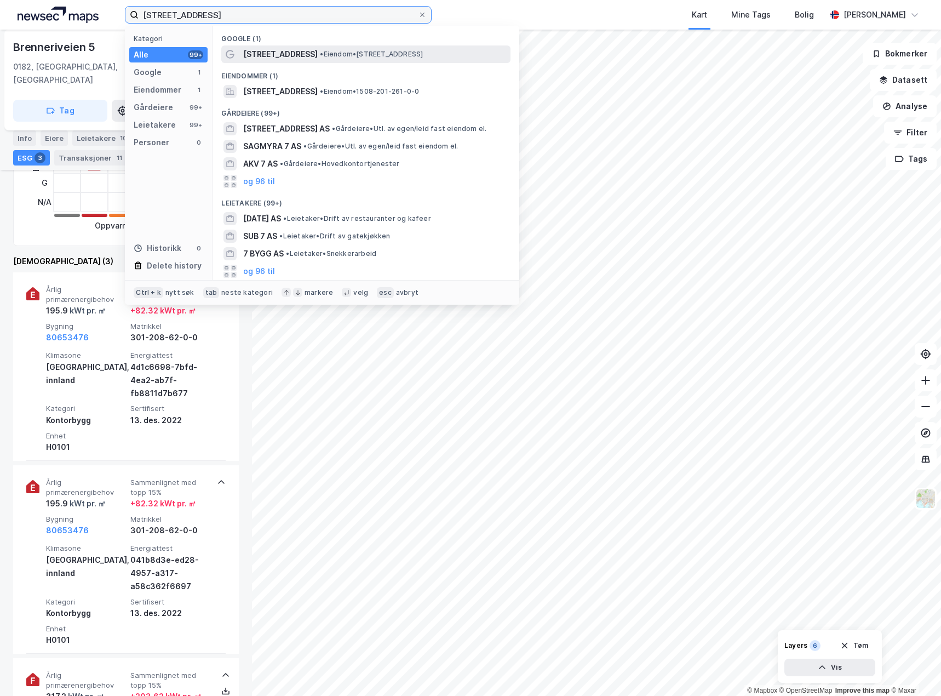
type input "[STREET_ADDRESS]"
click at [393, 50] on span "• Eiendom • [STREET_ADDRESS]" at bounding box center [371, 54] width 103 height 9
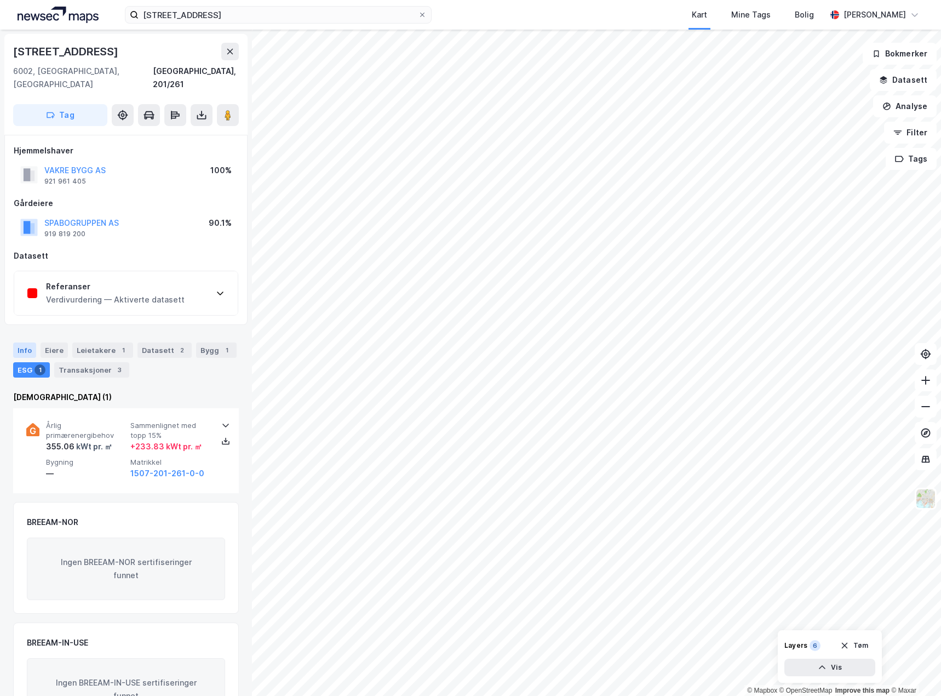
click at [26, 342] on div "Info" at bounding box center [24, 349] width 23 height 15
